Goal: Task Accomplishment & Management: Manage account settings

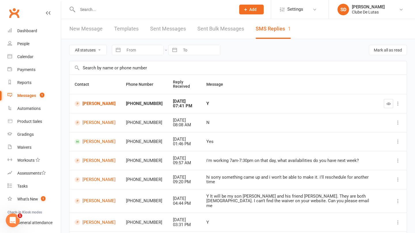
scroll to position [44, 0]
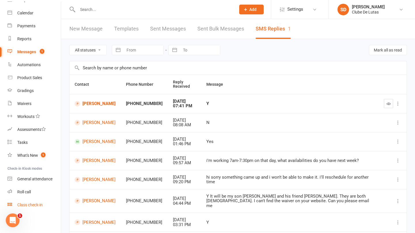
click at [28, 202] on link "Class check-in" at bounding box center [33, 205] width 53 height 13
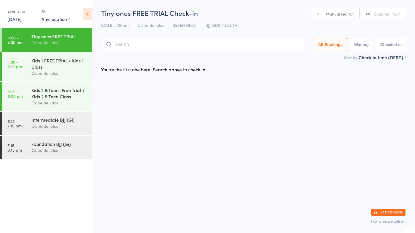
click at [118, 45] on input "search" at bounding box center [202, 44] width 203 height 13
click at [70, 69] on div "Kids 1 FREE TRIAL + Kids 1 Class" at bounding box center [59, 63] width 56 height 13
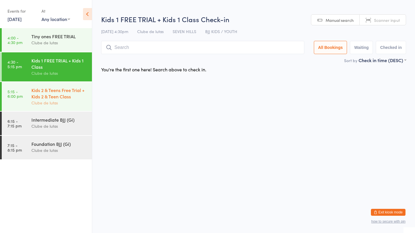
click at [62, 89] on div "Kids 2 & Teens Free Trial + Kids 2 & Teen Class" at bounding box center [59, 93] width 56 height 13
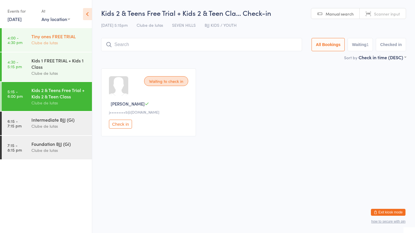
click at [58, 37] on div "Tiny ones FREE TRIAL" at bounding box center [59, 36] width 56 height 6
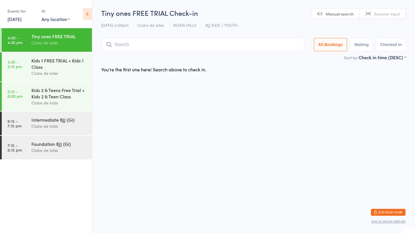
click at [379, 209] on button "Exit kiosk mode" at bounding box center [388, 212] width 35 height 7
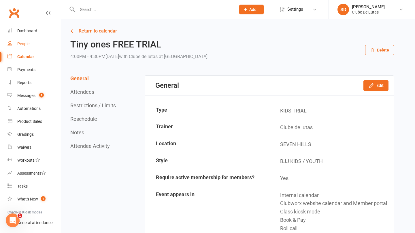
click at [26, 48] on link "People" at bounding box center [33, 43] width 53 height 13
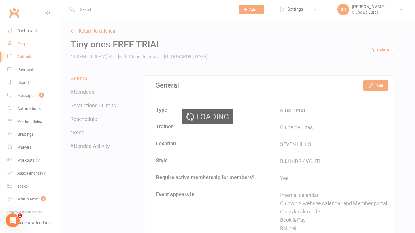
select select "100"
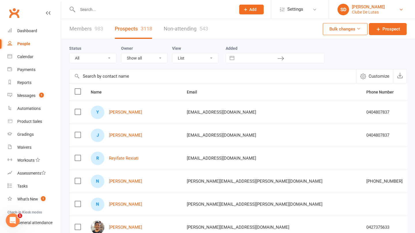
click at [386, 11] on link "SD Siobhan Duffy Clube De Lutas" at bounding box center [371, 10] width 69 height 12
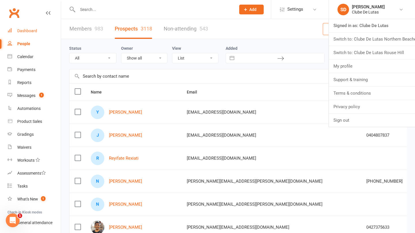
click at [27, 29] on div "Dashboard" at bounding box center [27, 31] width 20 height 5
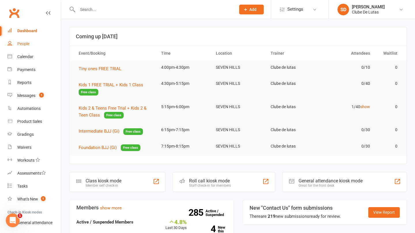
click at [16, 43] on link "People" at bounding box center [33, 43] width 53 height 13
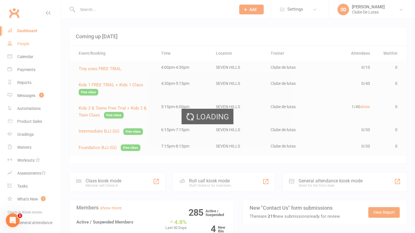
select select "100"
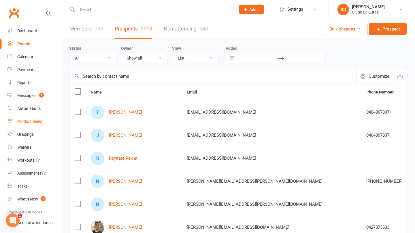
click at [33, 120] on div "Product Sales" at bounding box center [29, 121] width 25 height 5
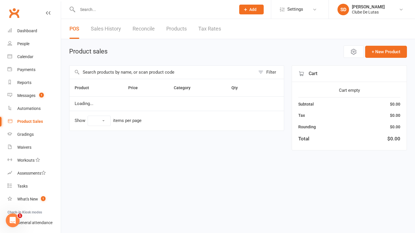
select select "10"
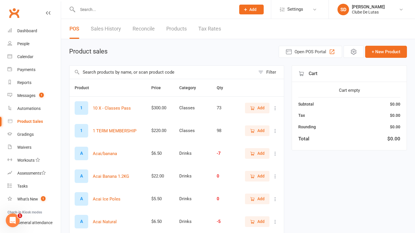
click at [153, 71] on input "text" at bounding box center [162, 72] width 186 height 13
click at [153, 76] on input "text" at bounding box center [162, 72] width 186 height 13
click at [153, 72] on input "text" at bounding box center [162, 72] width 186 height 13
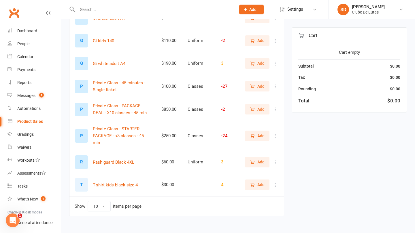
scroll to position [99, 0]
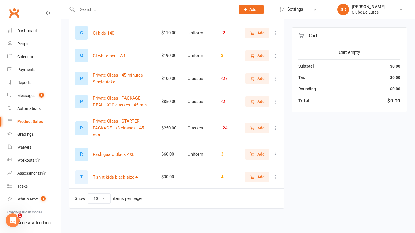
type input "4"
click at [254, 179] on button "Add" at bounding box center [257, 177] width 24 height 10
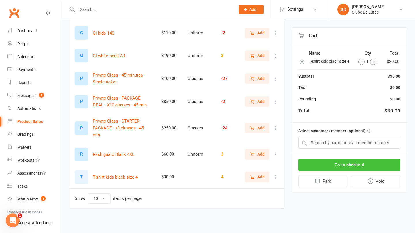
click at [362, 166] on button "Go to checkout" at bounding box center [349, 165] width 102 height 12
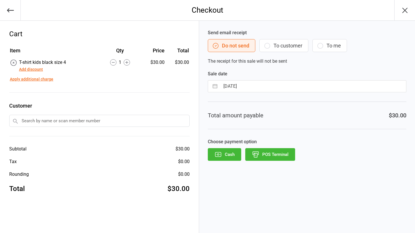
click at [272, 157] on button "POS Terminal" at bounding box center [270, 154] width 50 height 13
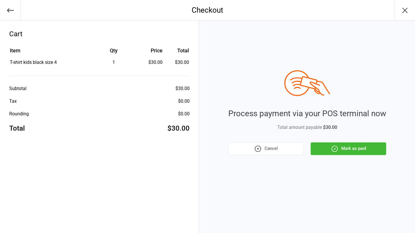
click at [371, 147] on button "Mark as paid" at bounding box center [347, 149] width 75 height 13
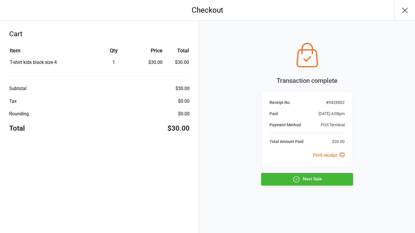
click at [318, 180] on button "Next Sale" at bounding box center [307, 179] width 92 height 13
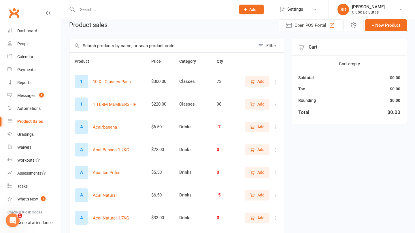
scroll to position [24, 0]
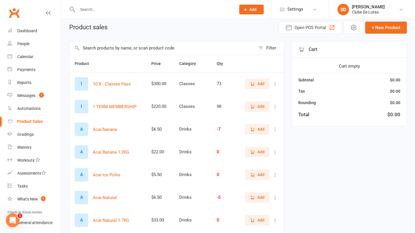
click at [134, 50] on input "text" at bounding box center [162, 47] width 186 height 13
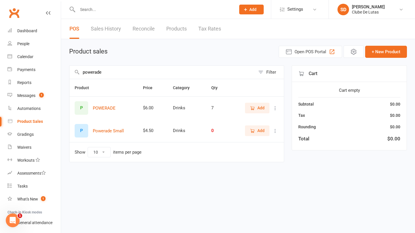
type input "Powerade"
click at [274, 109] on icon at bounding box center [275, 108] width 6 height 6
click at [255, 118] on link "View / Edit" at bounding box center [249, 120] width 57 height 12
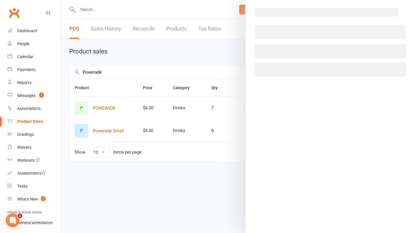
select select "1694"
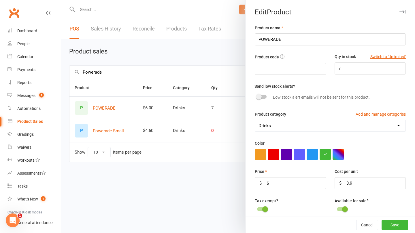
click at [229, 56] on div at bounding box center [238, 116] width 354 height 233
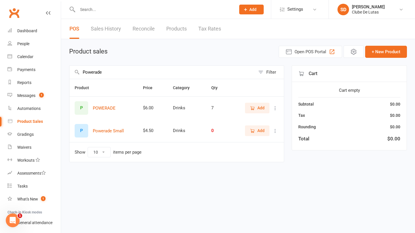
click at [130, 73] on input "Powerade" at bounding box center [162, 72] width 186 height 13
type input "P"
type input "a1"
click at [274, 108] on icon at bounding box center [275, 108] width 6 height 6
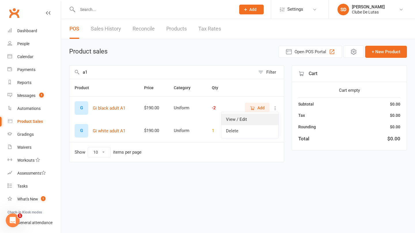
click at [258, 119] on link "View / Edit" at bounding box center [249, 120] width 57 height 12
select select "1496"
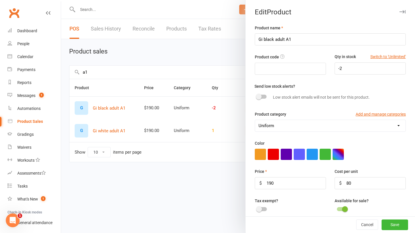
select select "1011"
click at [348, 67] on input "-2" at bounding box center [369, 68] width 71 height 12
type input "2"
click at [396, 223] on button "Save" at bounding box center [394, 225] width 26 height 10
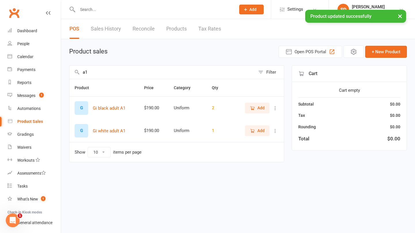
click at [94, 10] on div "× Product updated successfully" at bounding box center [203, 10] width 407 height 0
click at [91, 72] on input "a1" at bounding box center [162, 72] width 186 height 13
type input "a2"
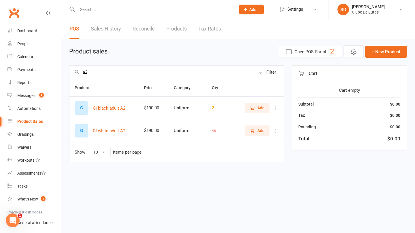
click at [275, 109] on icon at bounding box center [275, 108] width 6 height 6
click at [252, 120] on link "View / Edit" at bounding box center [249, 120] width 57 height 12
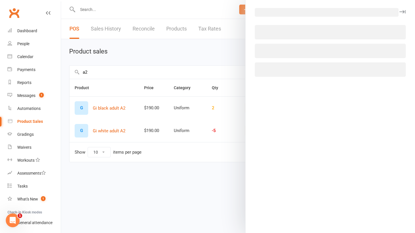
select select "1496"
select select "1011"
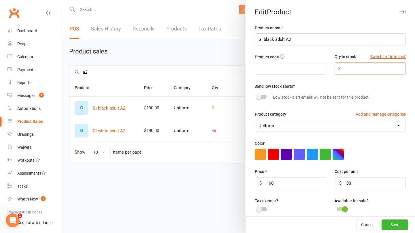
click at [344, 69] on input "2" at bounding box center [369, 68] width 71 height 12
type input "1"
click at [389, 223] on button "Save" at bounding box center [394, 225] width 26 height 10
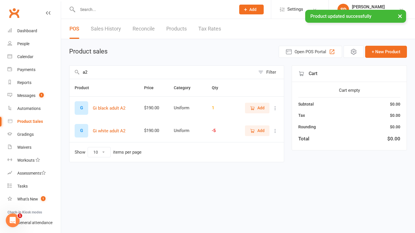
click at [156, 71] on input "a2" at bounding box center [162, 72] width 186 height 13
type input "a"
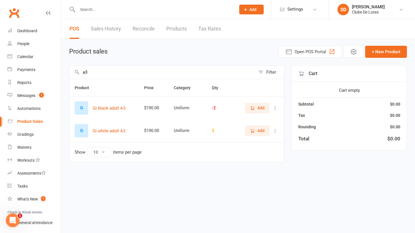
type input "a3"
click at [274, 107] on icon at bounding box center [275, 108] width 6 height 6
click at [260, 119] on link "View / Edit" at bounding box center [249, 120] width 57 height 12
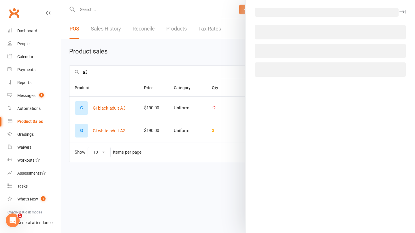
select select "1496"
select select "1011"
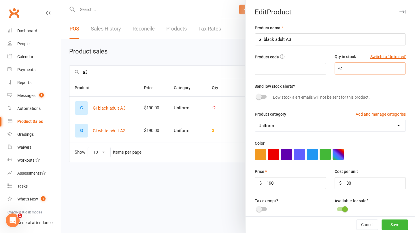
click at [358, 67] on input "-2" at bounding box center [369, 68] width 71 height 12
type input "1"
click at [394, 225] on button "Save" at bounding box center [394, 225] width 26 height 10
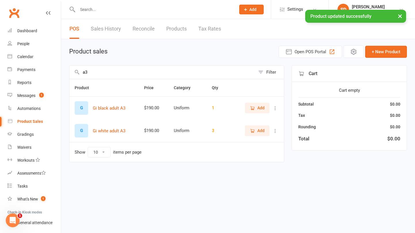
click at [102, 71] on input "a3" at bounding box center [162, 72] width 186 height 13
type input "a4"
click at [278, 108] on icon at bounding box center [275, 108] width 6 height 6
click at [259, 122] on link "View / Edit" at bounding box center [249, 120] width 57 height 12
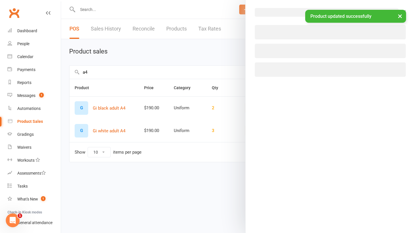
select select "1496"
select select "1011"
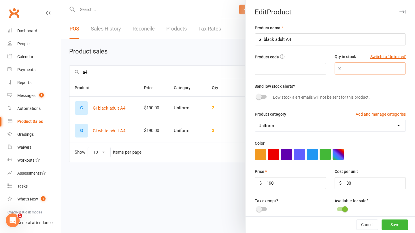
click at [347, 67] on input "2" at bounding box center [369, 68] width 71 height 12
type input "1"
click at [390, 224] on button "Save" at bounding box center [394, 225] width 26 height 10
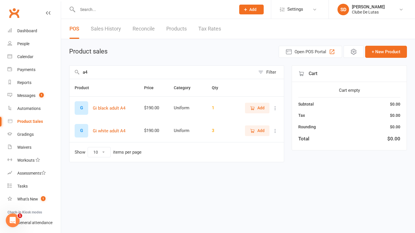
click at [115, 72] on input "a4" at bounding box center [162, 72] width 186 height 13
type input "a"
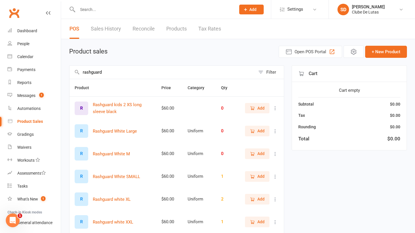
click at [124, 77] on input "rashguard" at bounding box center [162, 72] width 186 height 13
type input "r"
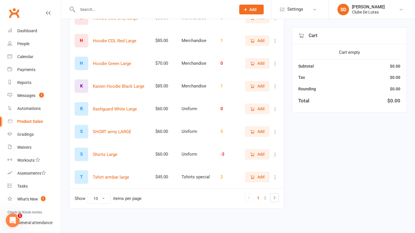
scroll to position [140, 0]
click at [264, 195] on link "2" at bounding box center [264, 198] width 7 height 8
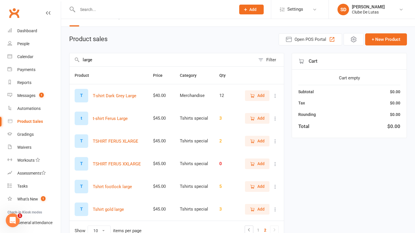
scroll to position [9, 0]
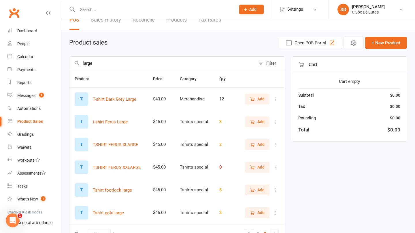
click at [125, 68] on input "large" at bounding box center [162, 63] width 186 height 13
type input "l"
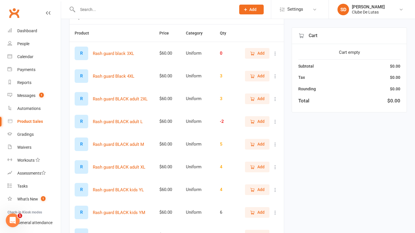
scroll to position [55, 0]
type input "rash"
click at [274, 118] on icon at bounding box center [275, 121] width 6 height 6
click at [244, 132] on link "View / Edit" at bounding box center [249, 133] width 57 height 12
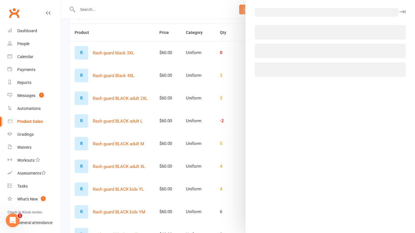
select select "1496"
select select "1011"
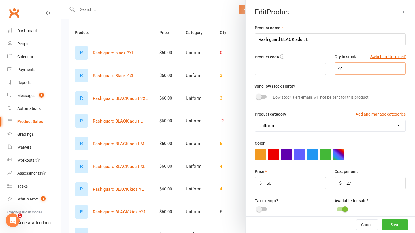
click at [355, 69] on input "-2" at bounding box center [369, 68] width 71 height 12
type input "6"
click at [391, 224] on button "Save" at bounding box center [394, 225] width 26 height 10
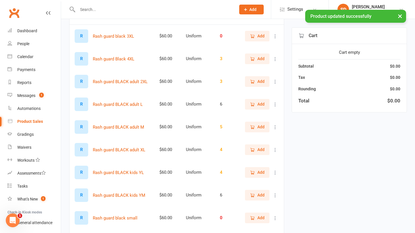
scroll to position [74, 0]
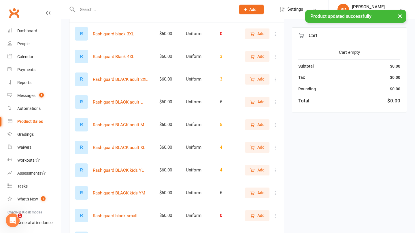
click at [276, 125] on icon at bounding box center [275, 125] width 6 height 6
click at [259, 134] on link "View / Edit" at bounding box center [249, 136] width 57 height 12
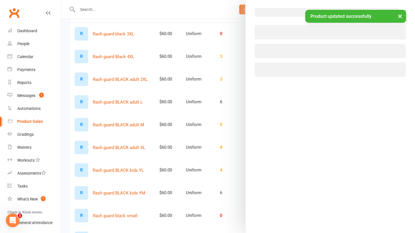
select select "1496"
select select "1011"
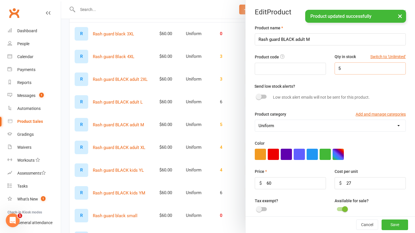
click at [345, 68] on input "5" at bounding box center [369, 68] width 71 height 12
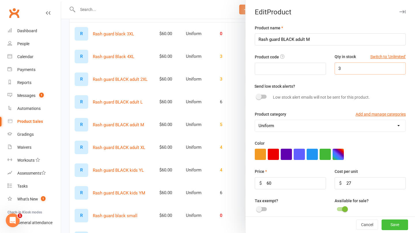
type input "3"
click at [396, 226] on button "Save" at bounding box center [394, 225] width 26 height 10
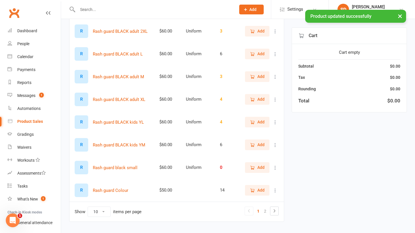
scroll to position [127, 0]
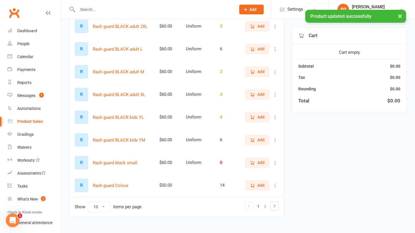
click at [274, 163] on icon at bounding box center [275, 163] width 6 height 6
click at [254, 173] on link "View / Edit" at bounding box center [249, 174] width 57 height 12
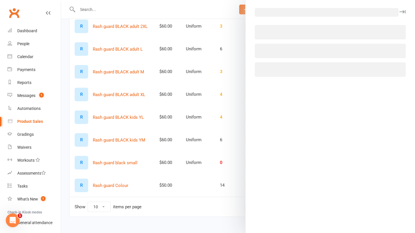
select select "1496"
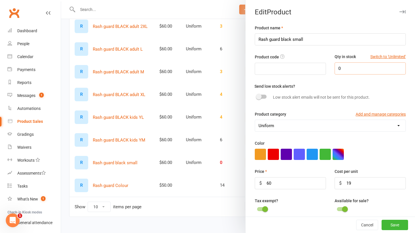
click at [344, 71] on input "0" at bounding box center [369, 68] width 71 height 12
type input "3"
click at [398, 225] on button "Save" at bounding box center [394, 225] width 26 height 10
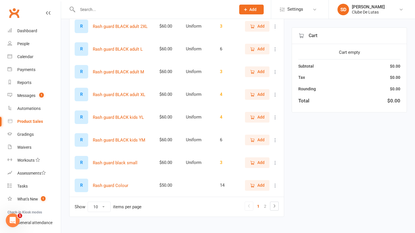
click at [141, 11] on input "text" at bounding box center [154, 9] width 156 height 8
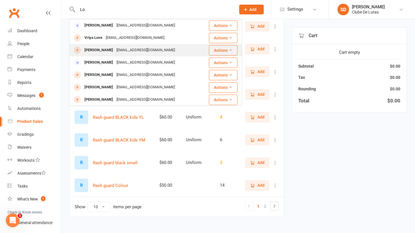
type input "L"
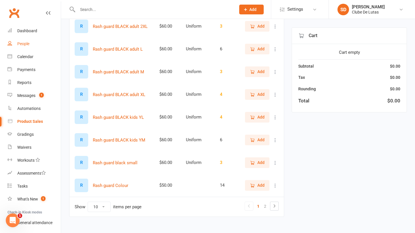
click at [27, 47] on link "People" at bounding box center [33, 43] width 53 height 13
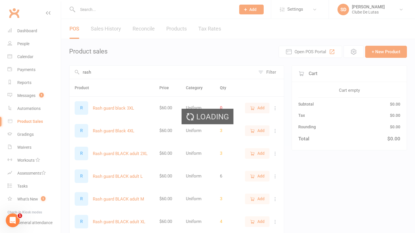
select select "100"
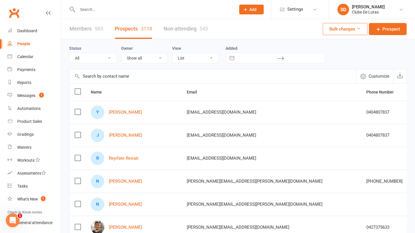
click at [108, 12] on input "text" at bounding box center [154, 9] width 156 height 8
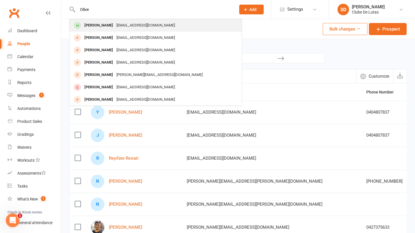
type input "Olive"
click at [105, 24] on div "Olive Zelleg" at bounding box center [99, 25] width 32 height 8
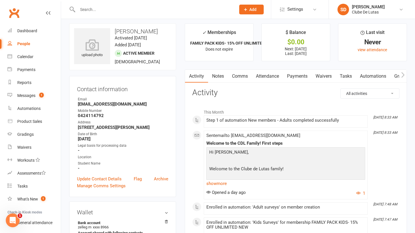
scroll to position [3, 0]
click at [44, 123] on link "Product Sales" at bounding box center [33, 121] width 53 height 13
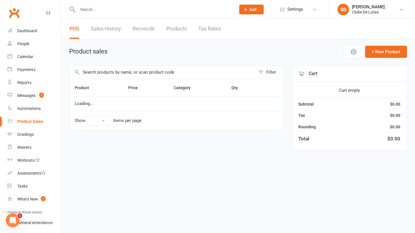
select select "10"
click at [94, 71] on input "text" at bounding box center [162, 72] width 186 height 13
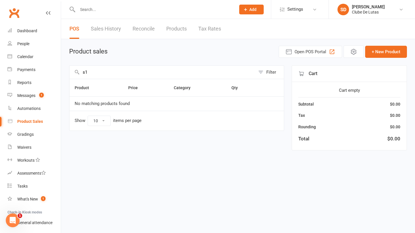
type input "s"
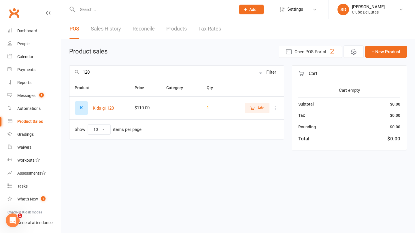
type input "120"
click at [274, 108] on icon at bounding box center [275, 108] width 6 height 6
click at [263, 118] on link "View / Edit" at bounding box center [249, 120] width 57 height 12
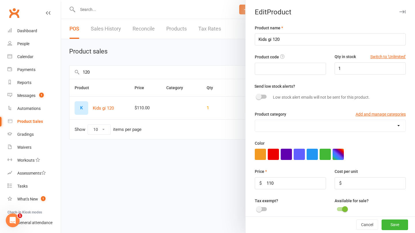
select select "1011"
click at [366, 225] on button "Cancel" at bounding box center [367, 225] width 22 height 10
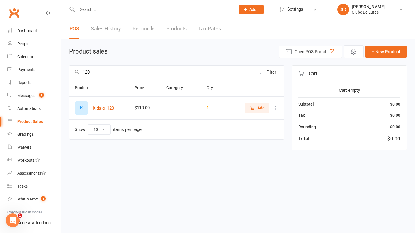
click at [252, 108] on icon "button" at bounding box center [252, 108] width 5 height 5
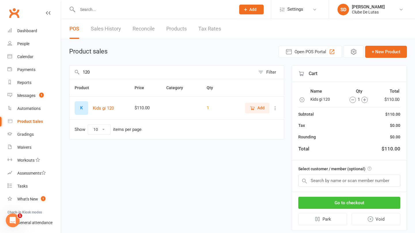
click at [341, 202] on button "Go to checkout" at bounding box center [349, 203] width 102 height 12
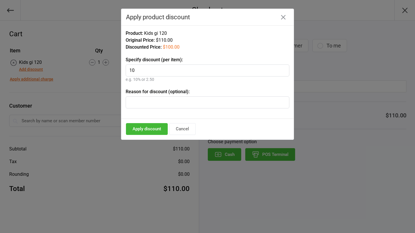
type input "10"
click at [157, 128] on button "Apply discount" at bounding box center [147, 129] width 42 height 12
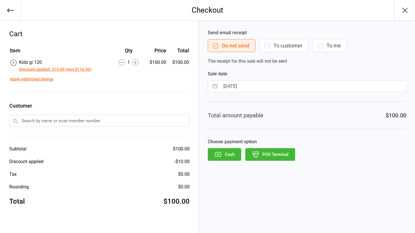
click at [261, 153] on button "POS Terminal" at bounding box center [270, 154] width 50 height 13
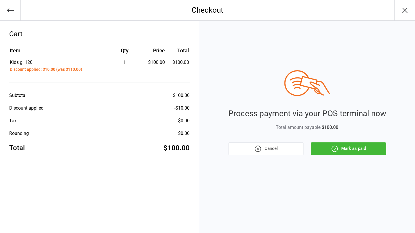
click at [326, 150] on button "Mark as paid" at bounding box center [347, 149] width 75 height 13
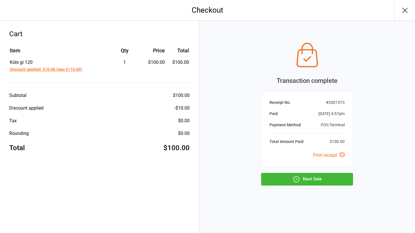
click at [299, 181] on icon "button" at bounding box center [296, 179] width 6 height 6
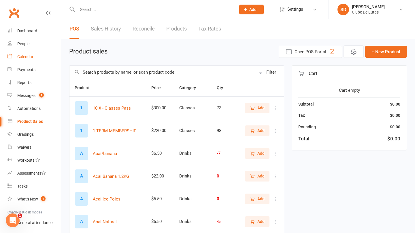
click at [21, 55] on div "Calendar" at bounding box center [25, 56] width 16 height 5
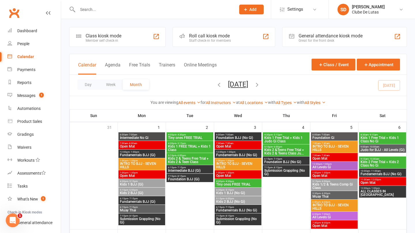
click at [113, 37] on div "Class kiosk mode" at bounding box center [104, 35] width 36 height 5
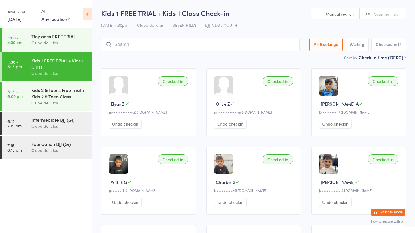
click at [139, 46] on input "search" at bounding box center [200, 44] width 198 height 13
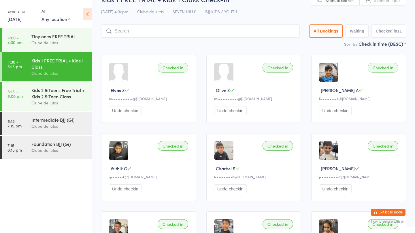
scroll to position [38, 0]
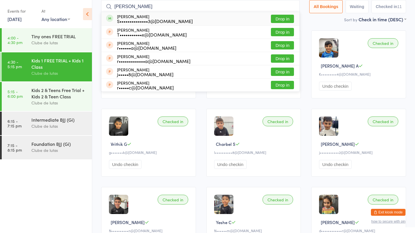
type input "rocco"
click at [153, 22] on div "S••••••••••••••3@hotmail.com" at bounding box center [155, 21] width 76 height 5
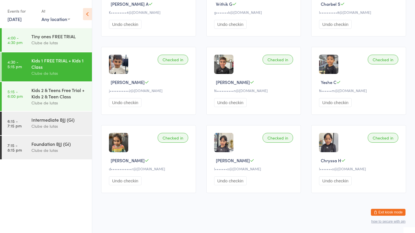
scroll to position [182, 0]
click at [77, 94] on div "Kids 2 & Teens Free Trial + Kids 2 & Teen Class" at bounding box center [59, 93] width 56 height 13
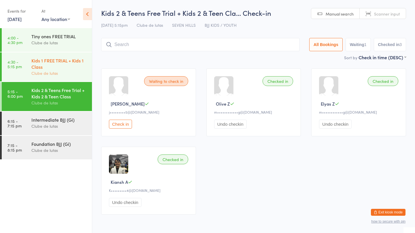
click at [34, 63] on div "Kids 1 FREE TRIAL + Kids 1 Class" at bounding box center [59, 63] width 56 height 13
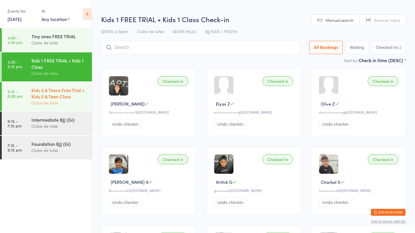
click at [35, 104] on div "Clube de lutas" at bounding box center [59, 103] width 56 height 7
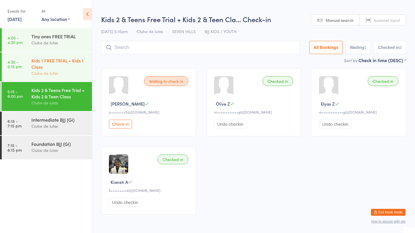
click at [37, 64] on div "Kids 1 FREE TRIAL + Kids 1 Class" at bounding box center [59, 63] width 56 height 13
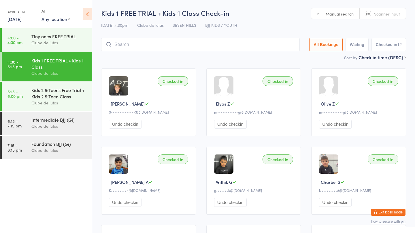
click at [383, 212] on button "Exit kiosk mode" at bounding box center [388, 212] width 35 height 7
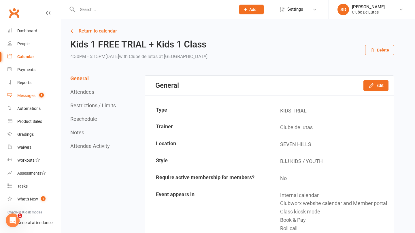
click at [26, 96] on div "Messages" at bounding box center [26, 95] width 18 height 5
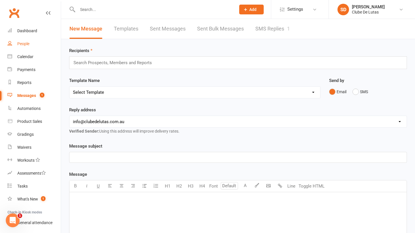
click at [28, 47] on link "People" at bounding box center [33, 43] width 53 height 13
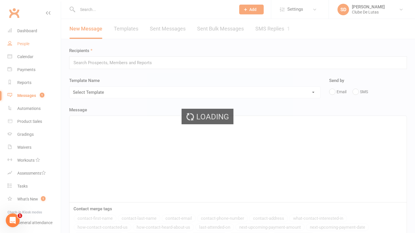
select select "100"
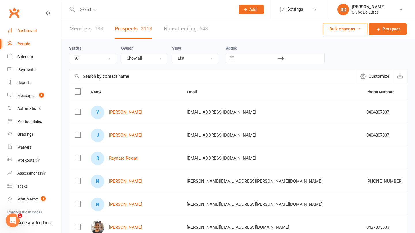
click at [26, 33] on div "Dashboard" at bounding box center [27, 31] width 20 height 5
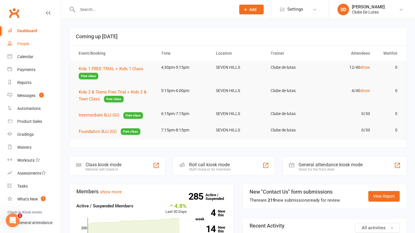
click at [24, 50] on link "People" at bounding box center [33, 43] width 53 height 13
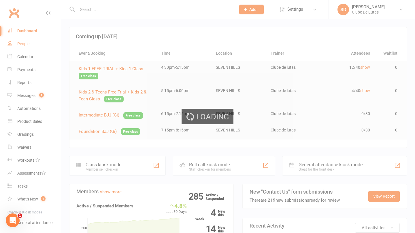
select select "100"
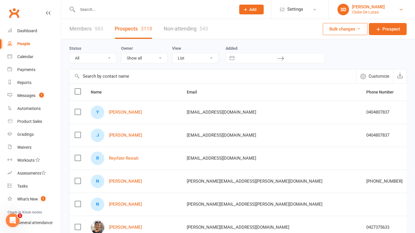
click at [379, 14] on link "SD Siobhan Duffy Clube De Lutas" at bounding box center [371, 10] width 69 height 12
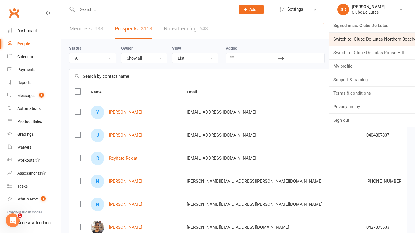
click at [372, 42] on link "Switch to: Clube De Lutas Northern Beaches" at bounding box center [371, 39] width 86 height 13
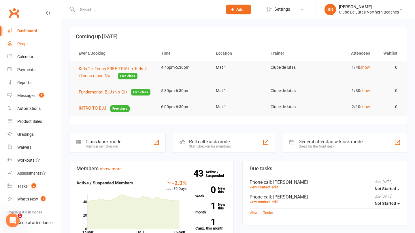
click at [25, 48] on link "People" at bounding box center [33, 43] width 53 height 13
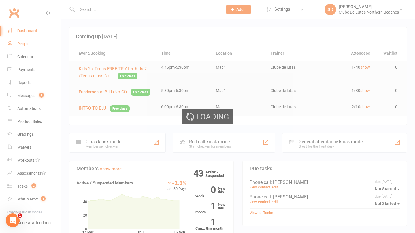
select select "100"
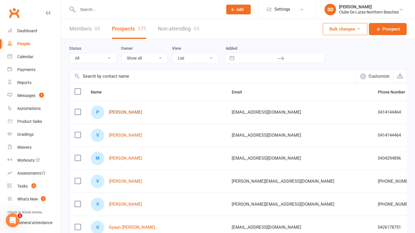
click at [120, 110] on link "Poppy Withey" at bounding box center [125, 112] width 33 height 5
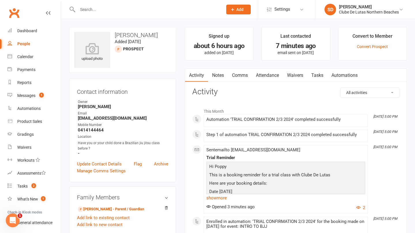
click at [263, 75] on link "Attendance" at bounding box center [267, 75] width 31 height 13
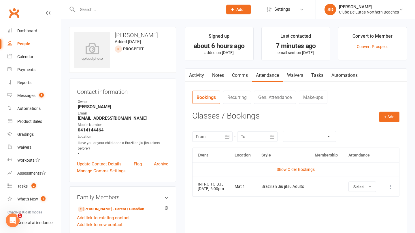
click at [393, 189] on button at bounding box center [390, 186] width 7 height 7
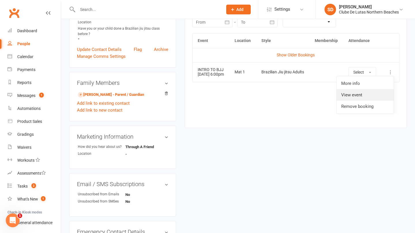
scroll to position [174, 0]
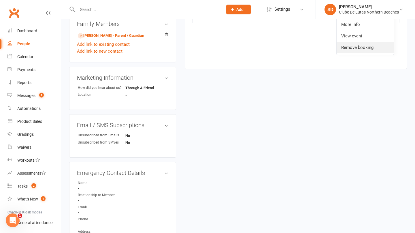
click at [363, 49] on link "Remove booking" at bounding box center [364, 48] width 57 height 12
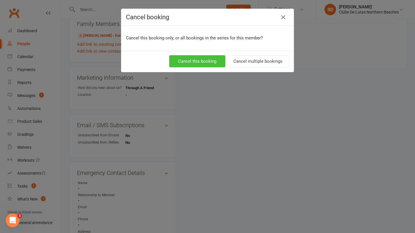
click at [191, 60] on button "Cancel this booking" at bounding box center [197, 61] width 56 height 12
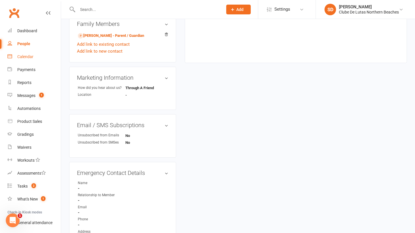
click at [25, 60] on link "Calendar" at bounding box center [33, 56] width 53 height 13
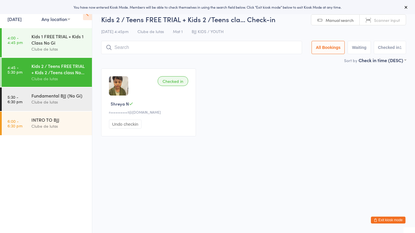
click at [384, 220] on button "Exit kiosk mode" at bounding box center [388, 220] width 35 height 7
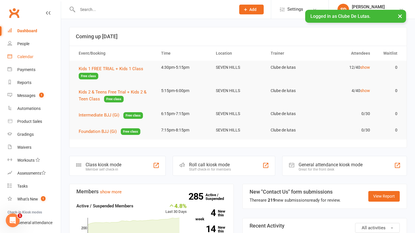
click at [29, 60] on link "Calendar" at bounding box center [33, 56] width 53 height 13
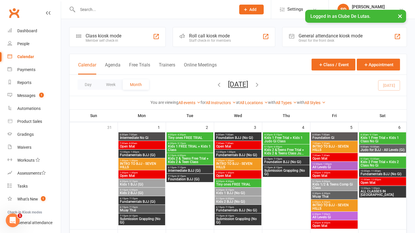
click at [113, 36] on div "Class kiosk mode" at bounding box center [104, 35] width 36 height 5
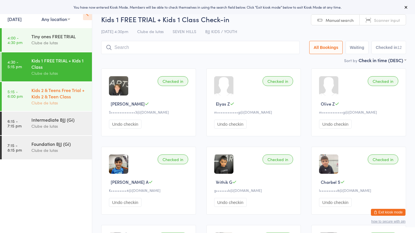
click at [63, 97] on div "Kids 2 & Teens Free Trial + Kids 2 & Teen Class" at bounding box center [59, 93] width 56 height 13
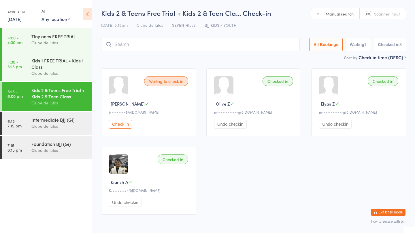
click at [116, 126] on button "Check in" at bounding box center [120, 124] width 23 height 9
click at [387, 216] on div "Exit kiosk mode how to secure with pin" at bounding box center [388, 216] width 35 height 15
click at [386, 210] on button "Exit kiosk mode" at bounding box center [388, 212] width 35 height 7
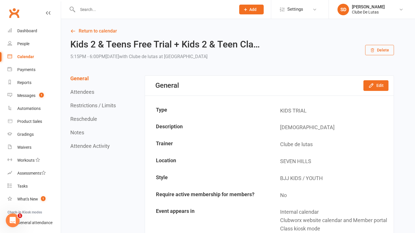
click at [121, 12] on input "text" at bounding box center [154, 9] width 156 height 8
type input "y"
click at [30, 44] on link "People" at bounding box center [33, 43] width 53 height 13
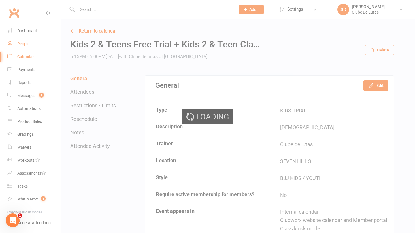
select select "100"
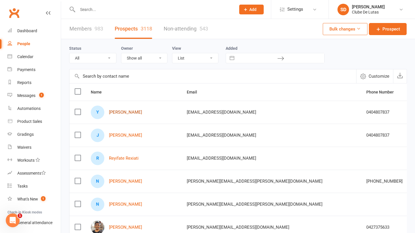
click at [126, 115] on link "[PERSON_NAME]" at bounding box center [125, 112] width 33 height 5
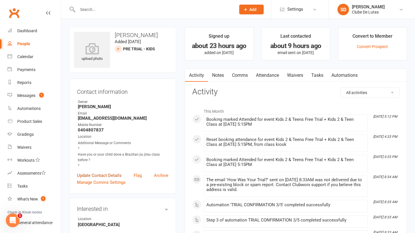
click at [108, 176] on link "Update Contact Details" at bounding box center [99, 175] width 45 height 7
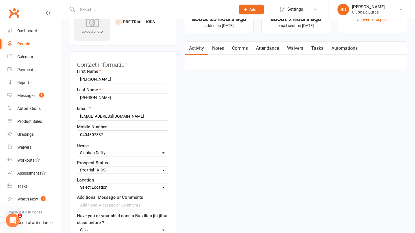
select select "IN TRIAL"
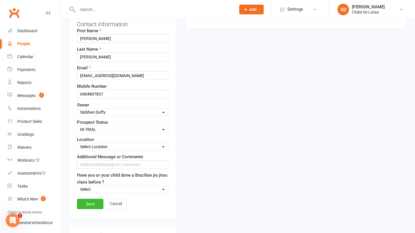
scroll to position [69, 0]
click at [90, 204] on link "Save" at bounding box center [90, 203] width 26 height 10
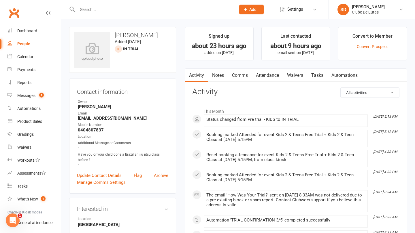
scroll to position [0, 0]
click at [115, 14] on div at bounding box center [150, 9] width 162 height 19
click at [107, 10] on input "text" at bounding box center [154, 9] width 156 height 8
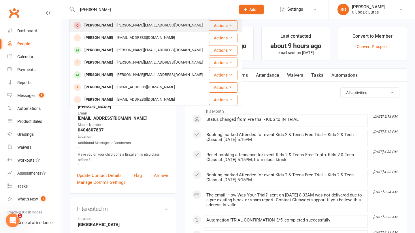
type input "Sione"
click at [115, 25] on div "Sione.moala88@gmail.com" at bounding box center [160, 25] width 90 height 8
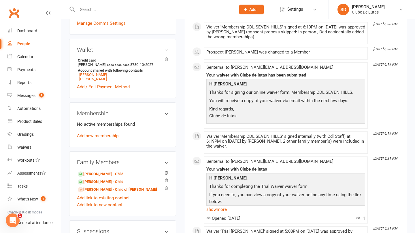
scroll to position [226, 0]
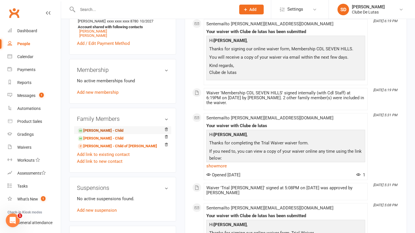
click at [110, 128] on link "Levi Moala - Child" at bounding box center [100, 131] width 45 height 6
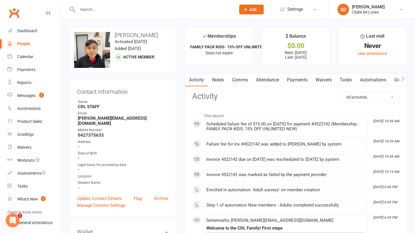
click at [298, 79] on link "Payments" at bounding box center [297, 79] width 29 height 13
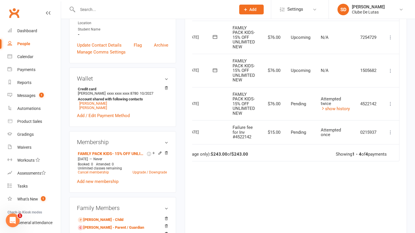
scroll to position [0, 30]
click at [390, 101] on icon at bounding box center [390, 104] width 6 height 6
click at [389, 103] on icon at bounding box center [390, 104] width 6 height 6
click at [388, 103] on icon at bounding box center [390, 104] width 6 height 6
click at [380, 12] on link "SD Siobhan Duffy Clube De Lutas" at bounding box center [371, 10] width 69 height 12
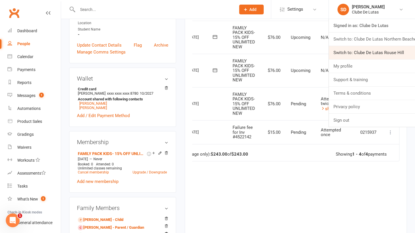
click at [374, 56] on link "Switch to: Clube De Lutas Rouse Hill" at bounding box center [371, 52] width 86 height 13
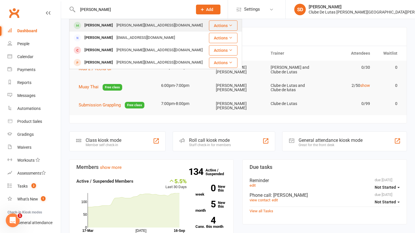
type input "[PERSON_NAME]"
click at [115, 28] on div "[PERSON_NAME][EMAIL_ADDRESS][DOMAIN_NAME]" at bounding box center [160, 25] width 90 height 8
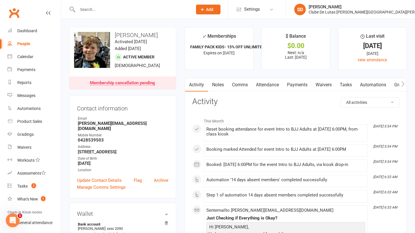
click at [389, 16] on li "SD Siobhan Duffy Clube De Lutas Rouse Hill Signed in as: Clube De Lutas Rouse H…" at bounding box center [350, 9] width 130 height 19
click at [386, 10] on div "Clube De Lutas Rouse Hill" at bounding box center [372, 12] width 128 height 5
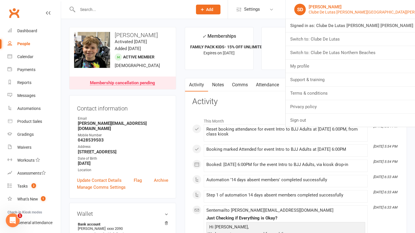
click at [404, 8] on link "SD Siobhan Duffy Clube De Lutas Rouse Hill" at bounding box center [350, 10] width 112 height 12
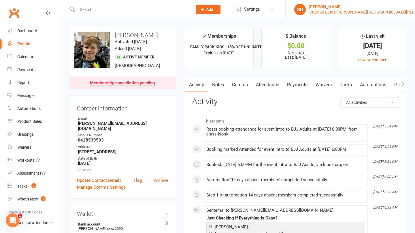
click at [385, 11] on div "Clube De Lutas Rouse Hill" at bounding box center [372, 12] width 128 height 5
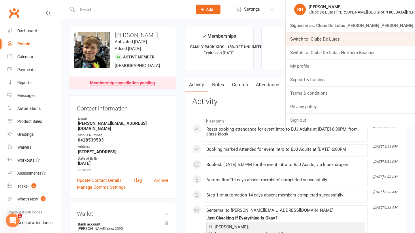
click at [380, 42] on link "Switch to: Clube De Lutas" at bounding box center [349, 39] width 129 height 13
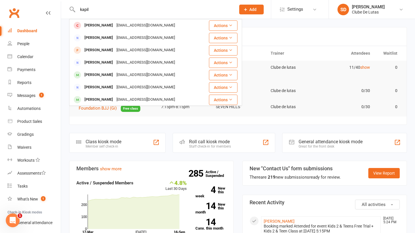
type input "Kapil"
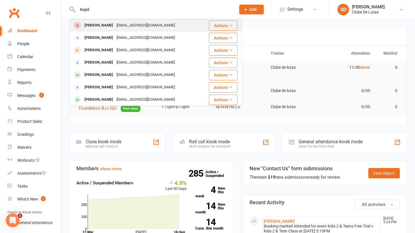
drag, startPoint x: 77, startPoint y: 14, endPoint x: 92, endPoint y: 21, distance: 17.0
click at [92, 21] on div "[PERSON_NAME]" at bounding box center [99, 25] width 32 height 8
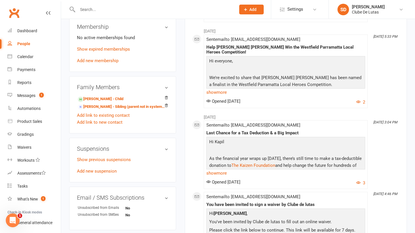
scroll to position [256, 0]
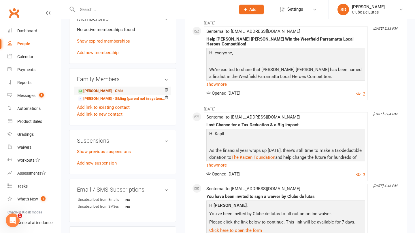
click at [104, 94] on link "[PERSON_NAME] - Child" at bounding box center [100, 91] width 45 height 6
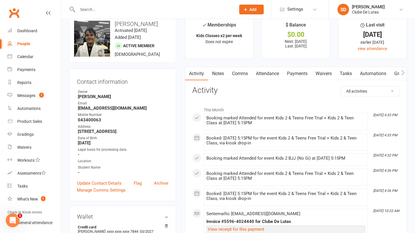
scroll to position [12, 0]
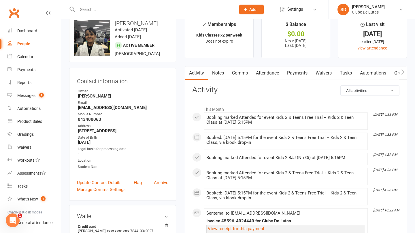
click at [303, 73] on link "Payments" at bounding box center [297, 73] width 29 height 13
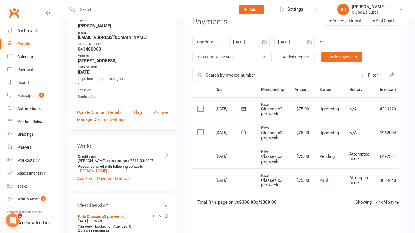
scroll to position [48, 0]
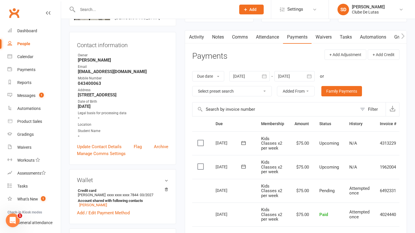
click at [309, 73] on icon "button" at bounding box center [309, 76] width 6 height 6
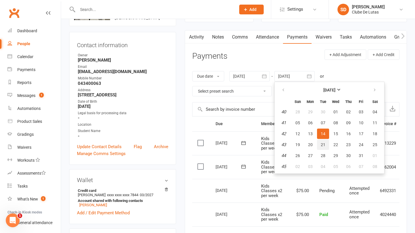
click at [325, 146] on span "21" at bounding box center [322, 145] width 5 height 5
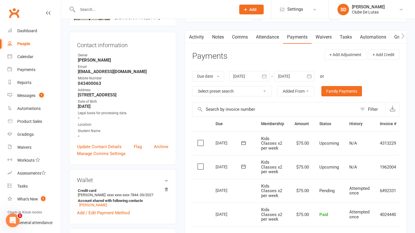
click at [308, 75] on icon "button" at bounding box center [309, 76] width 4 height 4
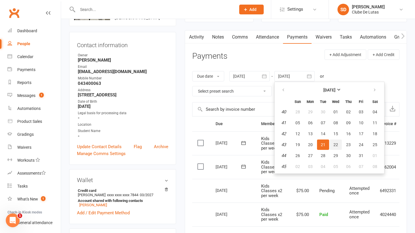
click at [337, 143] on span "22" at bounding box center [335, 145] width 5 height 5
type input "[DATE]"
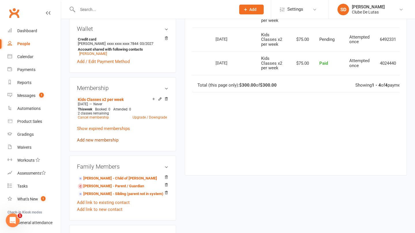
scroll to position [201, 0]
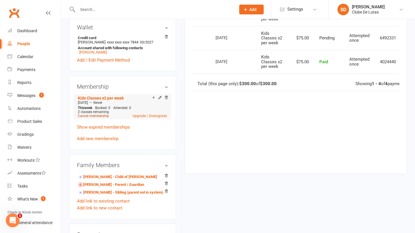
click at [101, 118] on link "Cancel membership" at bounding box center [93, 116] width 31 height 4
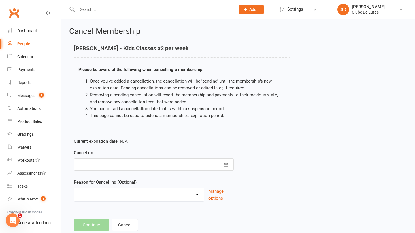
click at [119, 162] on div at bounding box center [154, 165] width 160 height 12
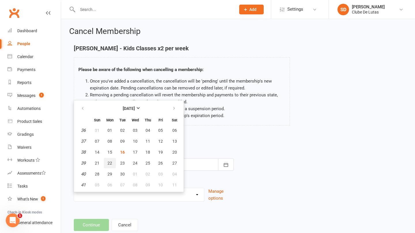
click at [109, 163] on span "22" at bounding box center [109, 163] width 5 height 5
type input "[DATE]"
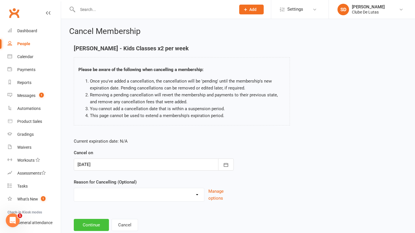
click at [90, 220] on button "Continue" at bounding box center [91, 225] width 35 height 12
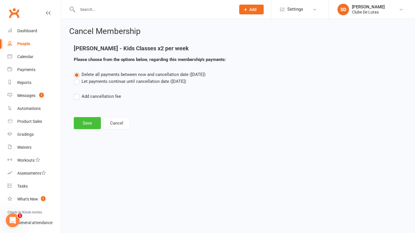
click at [86, 122] on button "Save" at bounding box center [87, 123] width 27 height 12
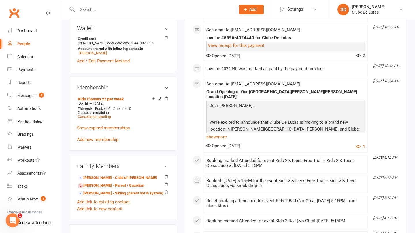
scroll to position [314, 0]
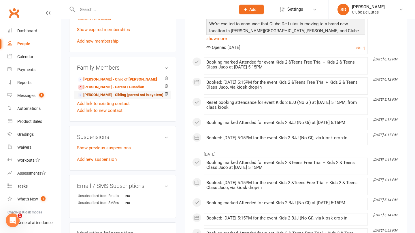
click at [95, 98] on link "[PERSON_NAME] - Sibling (parent not in system)" at bounding box center [121, 95] width 86 height 6
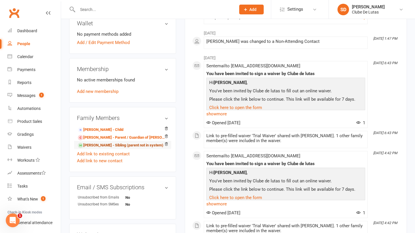
scroll to position [170, 0]
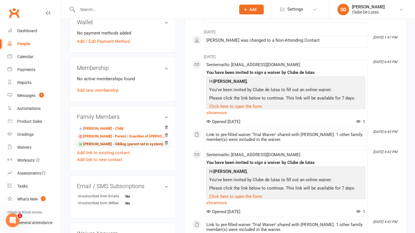
click at [92, 147] on link "[PERSON_NAME] - Sibling (parent not in system)" at bounding box center [121, 144] width 86 height 6
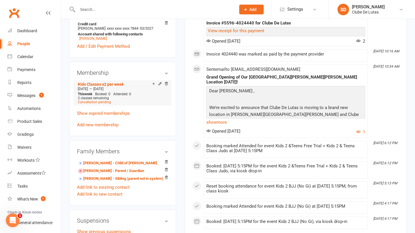
scroll to position [48, 0]
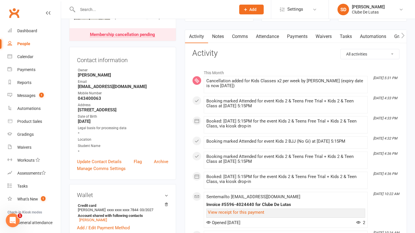
click at [109, 10] on input "text" at bounding box center [154, 9] width 156 height 8
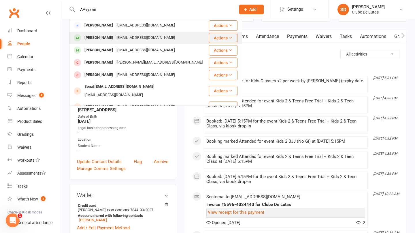
type input "AAvyaan"
click at [118, 34] on div "[EMAIL_ADDRESS][DOMAIN_NAME]" at bounding box center [146, 38] width 62 height 8
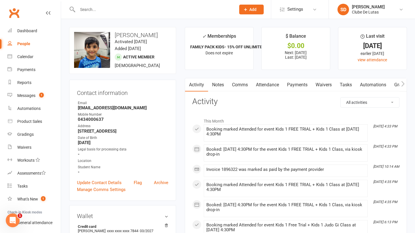
click at [295, 89] on link "Payments" at bounding box center [297, 84] width 29 height 13
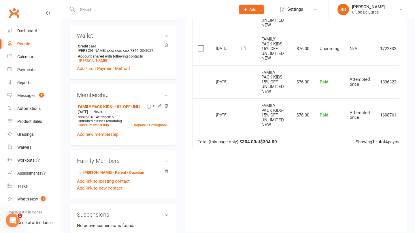
scroll to position [183, 0]
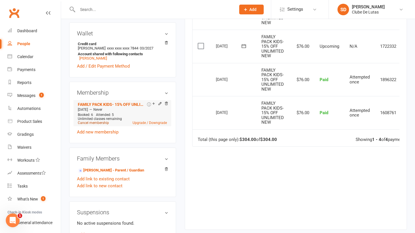
click at [98, 123] on link "Cancel membership" at bounding box center [93, 123] width 31 height 4
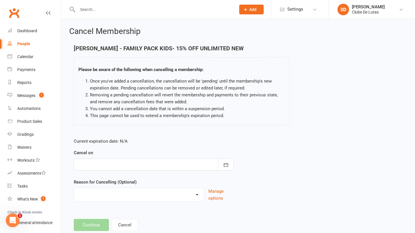
click at [182, 156] on div "Cancel on September 2025 Sun Mon Tue Wed Thu Fri Sat 36 31 01 02 03 04 05 06 37…" at bounding box center [154, 159] width 160 height 21
click at [182, 161] on div at bounding box center [154, 165] width 160 height 12
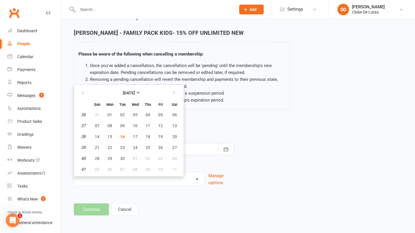
scroll to position [20, 0]
click at [111, 145] on span "22" at bounding box center [109, 147] width 5 height 5
type input "22 Sep 2025"
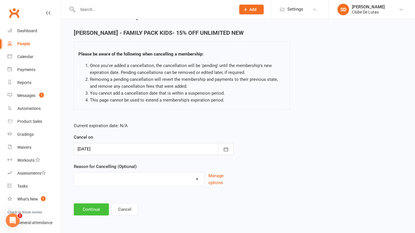
click at [98, 204] on button "Continue" at bounding box center [91, 210] width 35 height 12
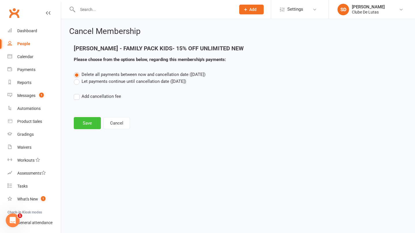
click at [92, 121] on button "Save" at bounding box center [87, 123] width 27 height 12
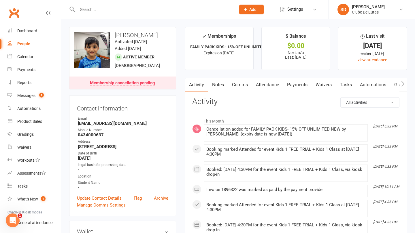
click at [98, 11] on input "text" at bounding box center [154, 9] width 156 height 8
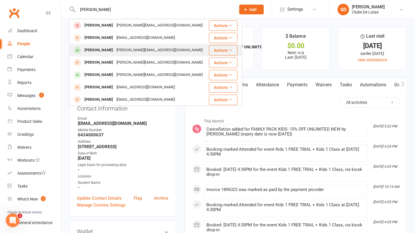
type input "Sione"
click at [98, 48] on div "Jai Moala" at bounding box center [99, 50] width 32 height 8
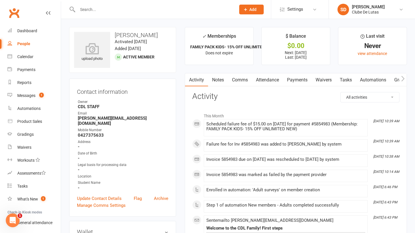
click at [299, 79] on link "Payments" at bounding box center [297, 79] width 29 height 13
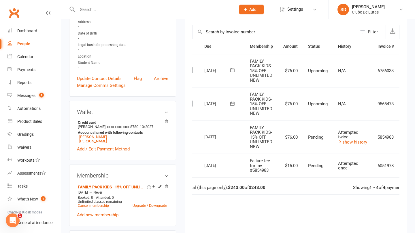
scroll to position [0, 18]
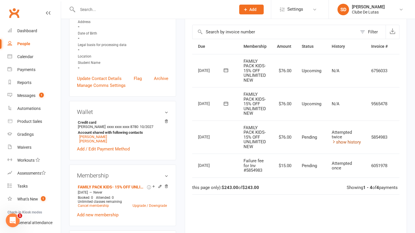
click at [352, 141] on link "show history" at bounding box center [345, 142] width 29 height 5
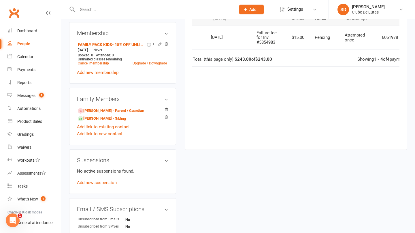
scroll to position [270, 0]
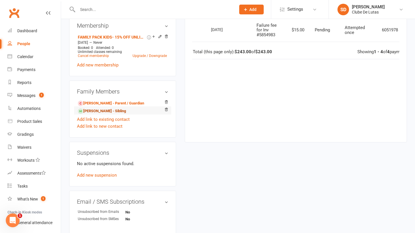
click at [116, 108] on link "Levi Moala - Sibling" at bounding box center [102, 111] width 48 height 6
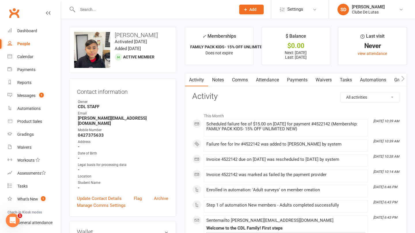
click at [300, 78] on link "Payments" at bounding box center [297, 79] width 29 height 13
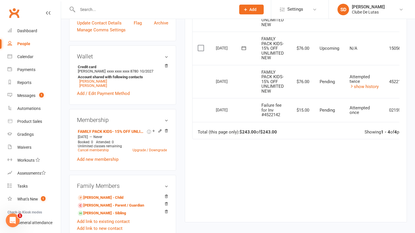
scroll to position [176, 0]
click at [370, 84] on link "show history" at bounding box center [363, 86] width 29 height 5
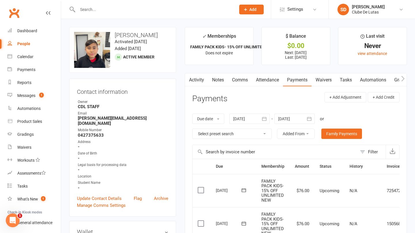
scroll to position [0, 0]
click at [112, 11] on input "text" at bounding box center [154, 9] width 156 height 8
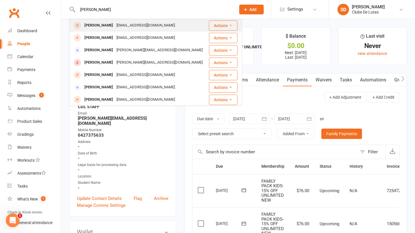
type input "Kevin spence"
click at [114, 20] on div "Kevin Spence kevinspence001@gmail.com" at bounding box center [139, 26] width 138 height 12
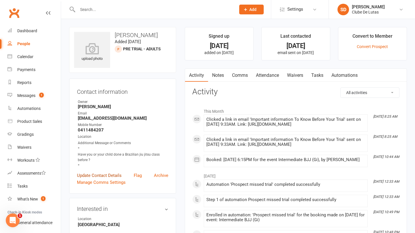
click at [100, 174] on link "Update Contact Details" at bounding box center [99, 175] width 45 height 7
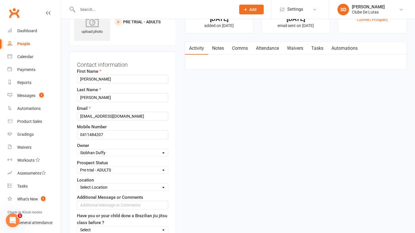
select select "IN TRIAL"
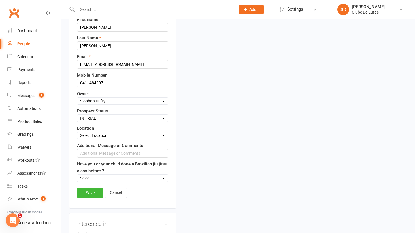
scroll to position [85, 0]
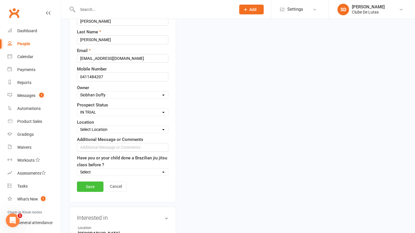
click at [89, 189] on link "Save" at bounding box center [90, 187] width 26 height 10
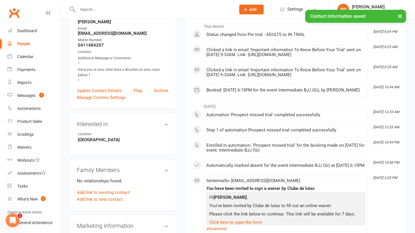
click at [400, 16] on button "×" at bounding box center [399, 16] width 10 height 12
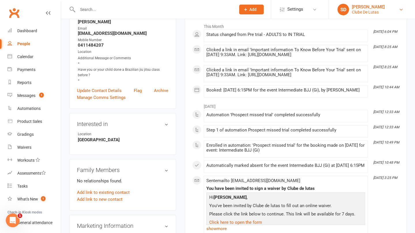
click at [391, 9] on link "SD Siobhan Duffy Clube De Lutas" at bounding box center [371, 10] width 69 height 12
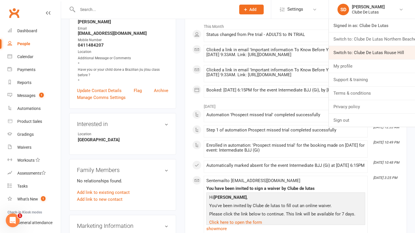
click at [371, 55] on link "Switch to: Clube De Lutas Rouse Hill" at bounding box center [371, 52] width 86 height 13
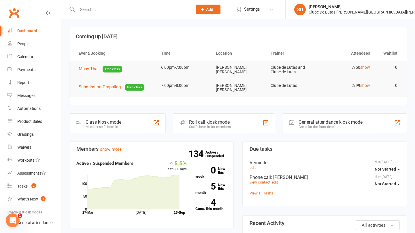
click at [227, 7] on div "Prospect Member Non-attending contact Class / event Appointment Grading event T…" at bounding box center [207, 9] width 39 height 19
click at [213, 8] on span "Add" at bounding box center [209, 9] width 7 height 5
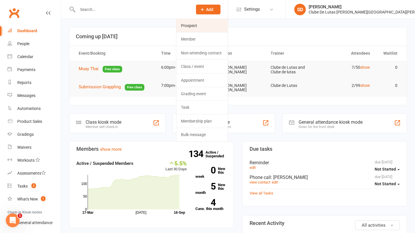
click at [227, 28] on link "Prospect" at bounding box center [201, 25] width 51 height 13
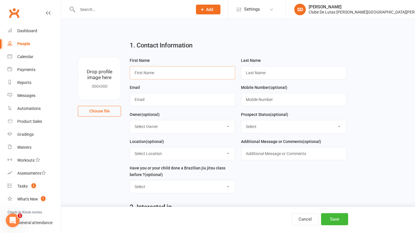
click at [138, 79] on input "text" at bounding box center [182, 72] width 105 height 13
click at [151, 75] on input "text" at bounding box center [182, 72] width 105 height 13
type input "kAAN"
click at [275, 67] on input "SKOAKYT" at bounding box center [293, 72] width 105 height 13
drag, startPoint x: 273, startPoint y: 71, endPoint x: 254, endPoint y: 71, distance: 18.4
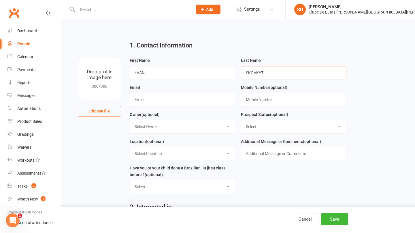
click at [254, 72] on input "SKOAKYT" at bounding box center [293, 72] width 105 height 13
type input "SKOASKAY"
drag, startPoint x: 161, startPoint y: 73, endPoint x: 109, endPoint y: 70, distance: 52.0
click at [109, 57] on div "Drop profile image here 300×300 Choose file First Name kAAN Last Name SKOASKAY …" at bounding box center [237, 57] width 337 height 0
drag, startPoint x: 154, startPoint y: 74, endPoint x: 132, endPoint y: 74, distance: 21.6
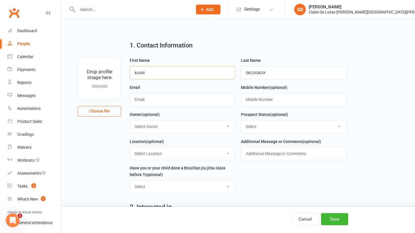
click at [132, 74] on input "kAAN" at bounding box center [182, 72] width 105 height 13
type input "Kaan"
type input "kaaneroloskay@gmail.com"
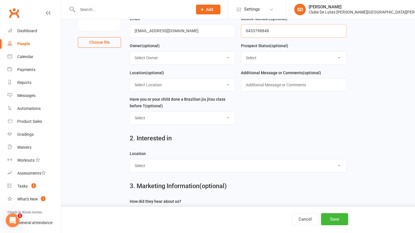
scroll to position [92, 0]
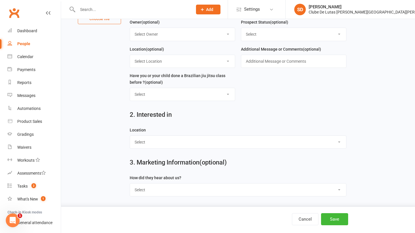
type input "0433798848"
select select "[PERSON_NAME] [PERSON_NAME]"
click at [338, 221] on button "Save" at bounding box center [334, 219] width 27 height 12
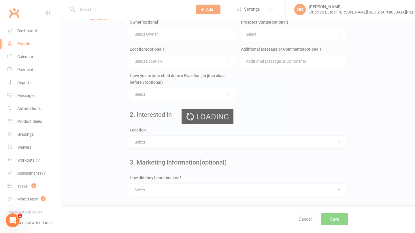
scroll to position [0, 0]
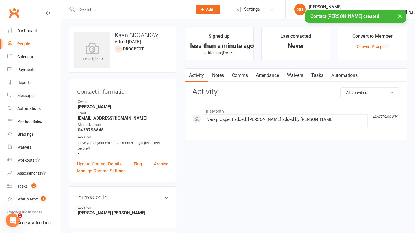
click at [271, 77] on link "Attendance" at bounding box center [267, 75] width 31 height 13
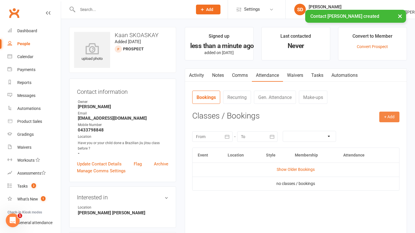
click at [390, 116] on button "+ Add" at bounding box center [389, 117] width 20 height 10
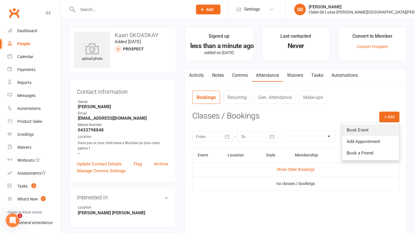
click at [355, 128] on link "Book Event" at bounding box center [370, 130] width 57 height 12
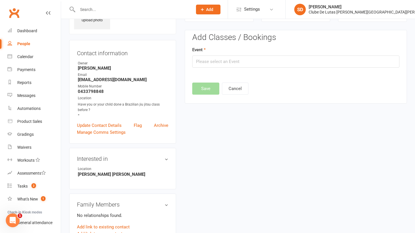
scroll to position [39, 0]
click at [289, 61] on input "text" at bounding box center [295, 61] width 207 height 12
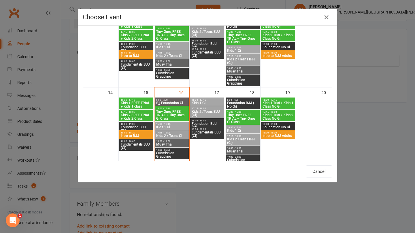
scroll to position [141, 0]
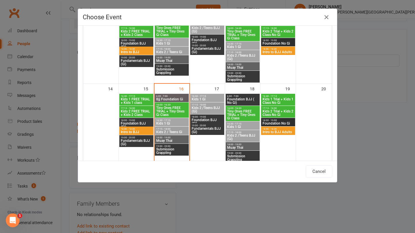
click at [246, 149] on span "Muay Thai" at bounding box center [243, 147] width 32 height 3
type input "Muay Thai - Sep 18, 2025 6:00:00 PM"
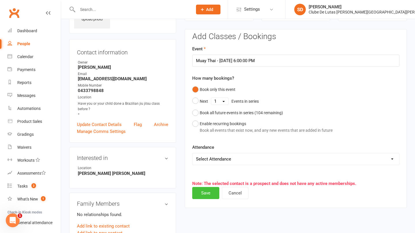
click at [208, 192] on button "Save" at bounding box center [205, 193] width 27 height 12
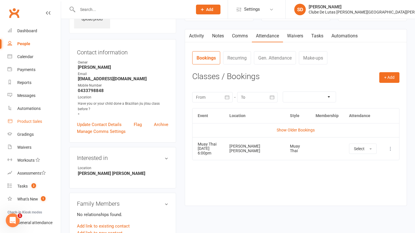
click at [27, 122] on div "Product Sales" at bounding box center [29, 121] width 25 height 5
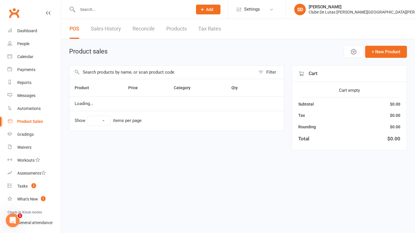
select select "100"
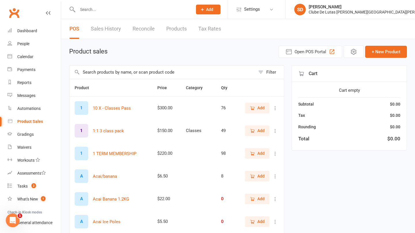
click at [128, 76] on input "text" at bounding box center [162, 72] width 186 height 13
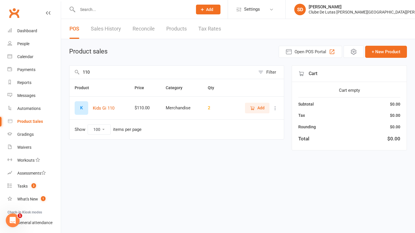
type input "110"
click at [254, 108] on icon "button" at bounding box center [252, 108] width 5 height 5
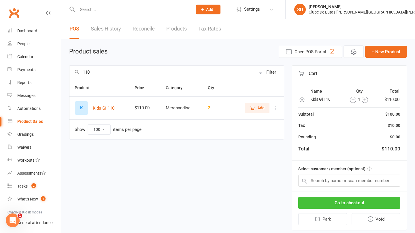
click at [348, 204] on button "Go to checkout" at bounding box center [349, 203] width 102 height 12
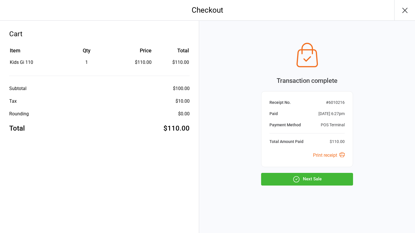
click at [318, 179] on button "Next Sale" at bounding box center [307, 179] width 92 height 13
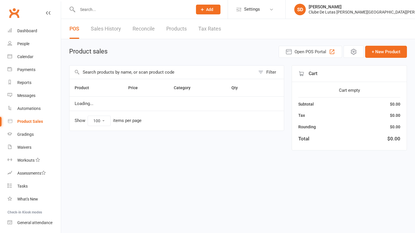
select select "100"
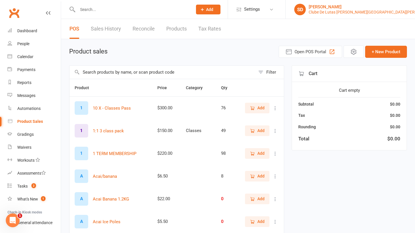
click at [396, 12] on div "Clube De Lutas Rouse Hill" at bounding box center [372, 12] width 128 height 5
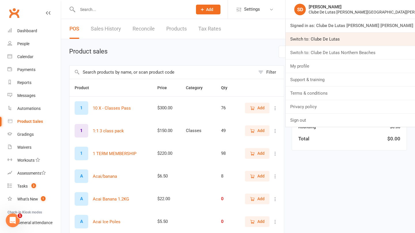
click at [358, 45] on link "Switch to: Clube De Lutas" at bounding box center [349, 39] width 129 height 13
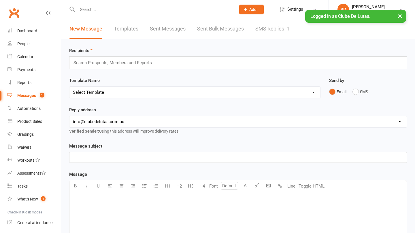
click at [400, 17] on button "×" at bounding box center [399, 16] width 10 height 12
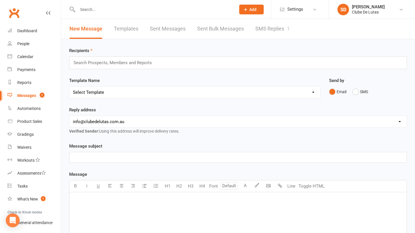
click at [279, 34] on link "SMS Replies 1" at bounding box center [272, 29] width 35 height 20
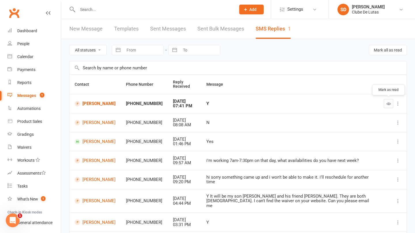
click at [384, 105] on button "button" at bounding box center [387, 103] width 9 height 9
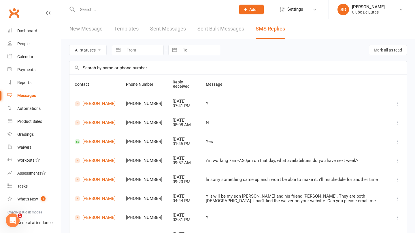
click at [132, 31] on link "Templates" at bounding box center [126, 29] width 24 height 20
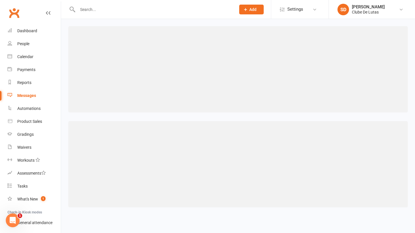
select select "grid"
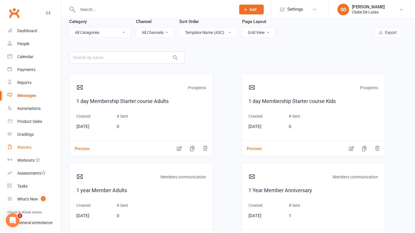
click at [31, 146] on div "Waivers" at bounding box center [24, 147] width 14 height 5
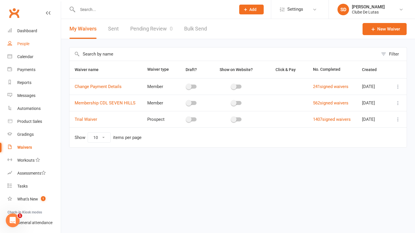
click at [21, 47] on link "People" at bounding box center [33, 43] width 53 height 13
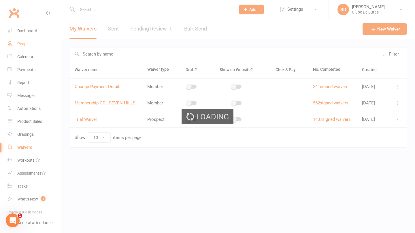
select select "100"
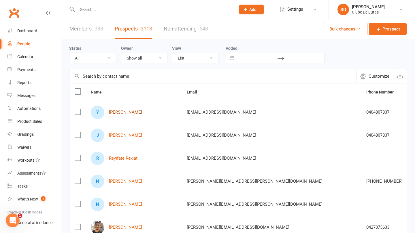
click at [117, 110] on link "Ye Jin Choi" at bounding box center [125, 112] width 33 height 5
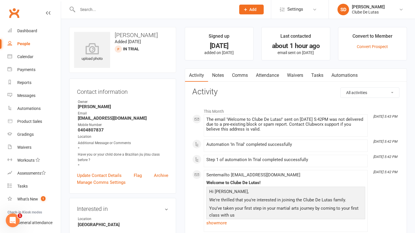
click at [297, 75] on link "Waivers" at bounding box center [295, 75] width 24 height 13
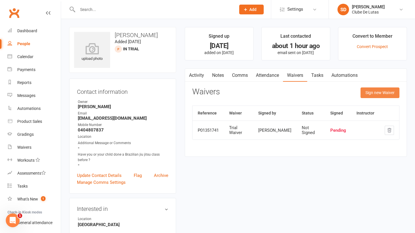
click at [371, 95] on button "Sign new Waiver" at bounding box center [379, 93] width 39 height 10
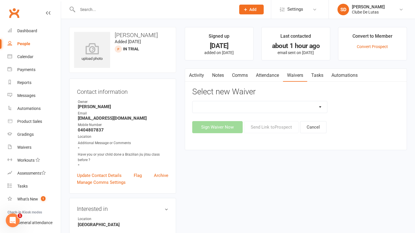
select select "6921"
click at [266, 128] on button "Send Link to Prospect" at bounding box center [271, 127] width 54 height 12
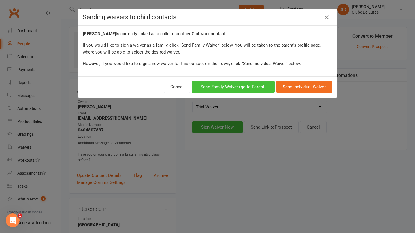
click at [244, 86] on button "Send Family Waiver (go to Parent)" at bounding box center [232, 87] width 83 height 12
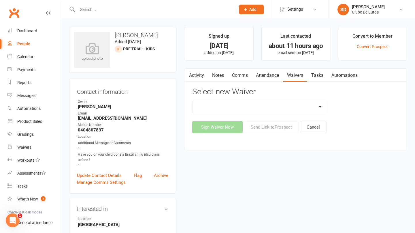
select select "6921"
click at [260, 127] on button "Send Link to Prospect" at bounding box center [271, 127] width 54 height 12
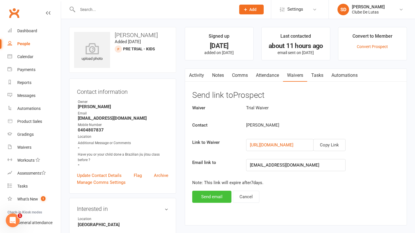
click at [218, 200] on button "Send email" at bounding box center [211, 197] width 39 height 12
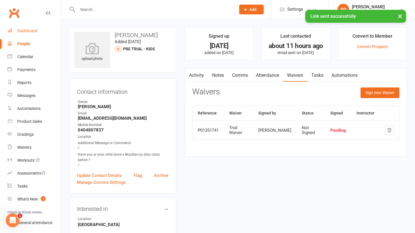
click at [24, 28] on link "Dashboard" at bounding box center [33, 30] width 53 height 13
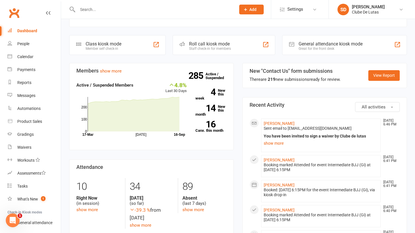
scroll to position [88, 0]
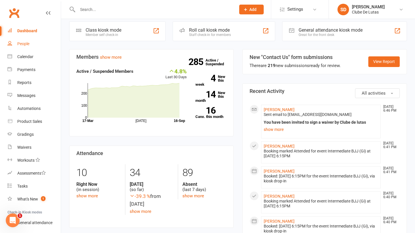
click at [26, 42] on div "People" at bounding box center [23, 43] width 12 height 5
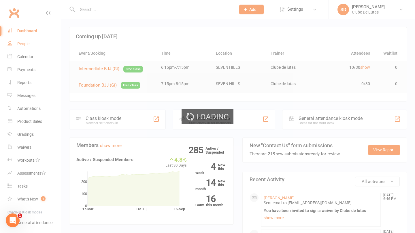
select select "100"
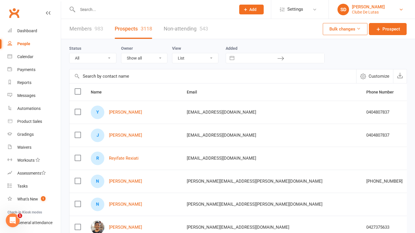
click at [382, 13] on link "SD Siobhan Duffy Clube De Lutas" at bounding box center [371, 10] width 69 height 12
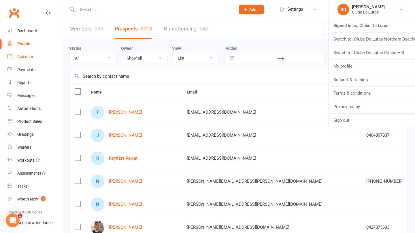
click at [26, 61] on link "Calendar" at bounding box center [33, 56] width 53 height 13
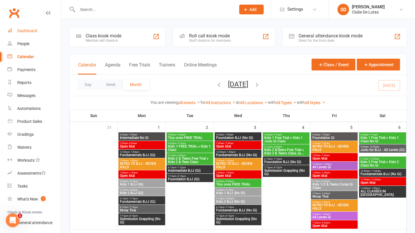
click at [26, 28] on link "Dashboard" at bounding box center [33, 30] width 53 height 13
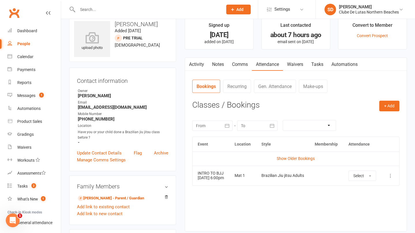
click at [16, 39] on link "People" at bounding box center [33, 43] width 53 height 13
select select "100"
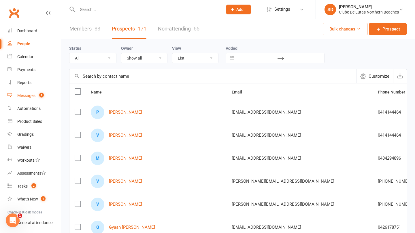
click at [26, 96] on div "Messages" at bounding box center [26, 95] width 18 height 5
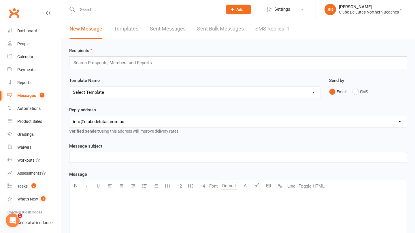
click at [282, 31] on link "SMS Replies 1" at bounding box center [272, 29] width 35 height 20
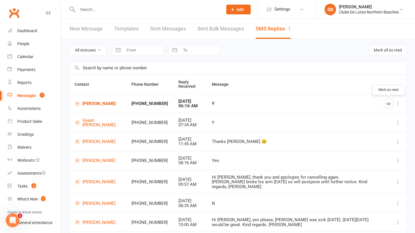
click at [387, 103] on icon "button" at bounding box center [388, 104] width 4 height 4
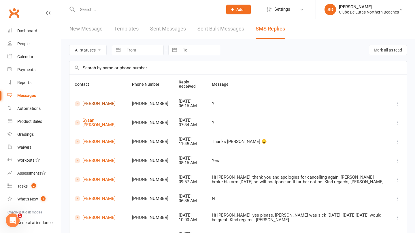
click at [96, 105] on link "[PERSON_NAME]" at bounding box center [98, 103] width 47 height 5
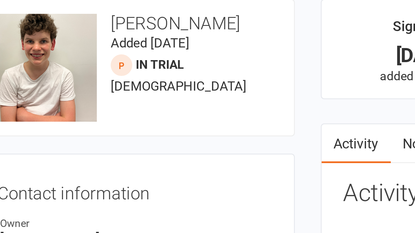
scroll to position [1, 0]
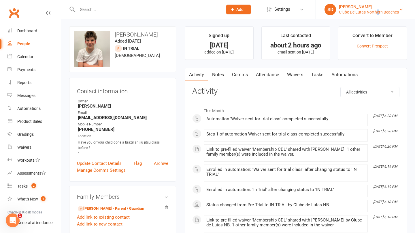
click at [377, 12] on div "Clube De Lutas Northern Beaches" at bounding box center [369, 12] width 60 height 5
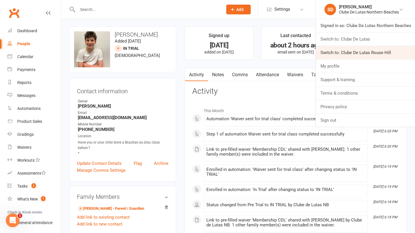
click at [369, 49] on link "Switch to: Clube De Lutas Rouse Hill" at bounding box center [365, 52] width 99 height 13
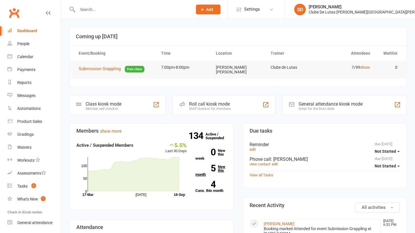
click at [221, 170] on link "5 New this month" at bounding box center [210, 171] width 31 height 12
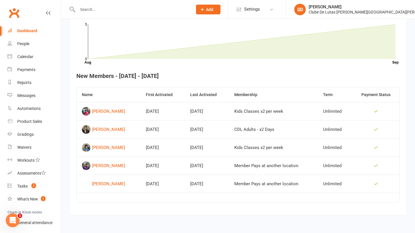
scroll to position [182, 0]
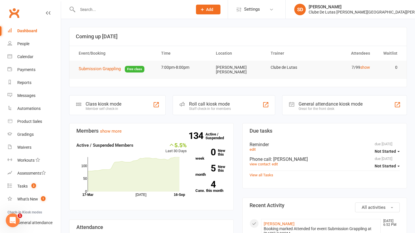
scroll to position [77, 0]
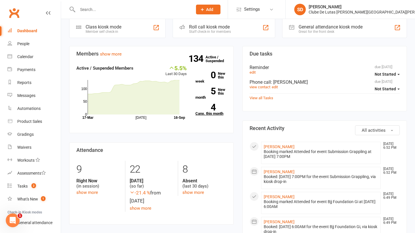
click at [213, 108] on strong "4" at bounding box center [205, 107] width 20 height 9
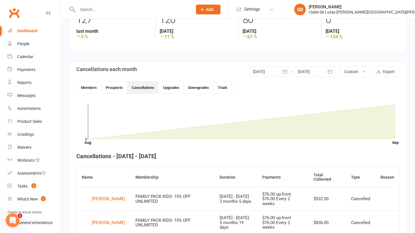
scroll to position [71, 0]
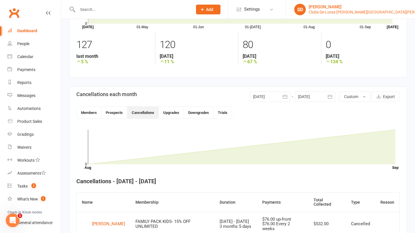
click at [374, 11] on div "Clube De Lutas Rouse Hill" at bounding box center [372, 12] width 128 height 5
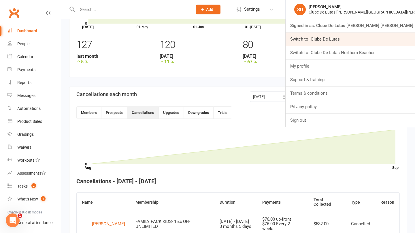
click at [370, 38] on link "Switch to: Clube De Lutas" at bounding box center [349, 39] width 129 height 13
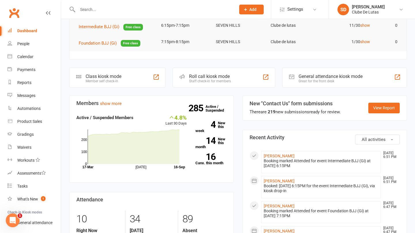
scroll to position [43, 0]
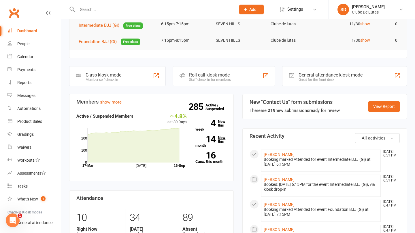
click at [213, 137] on strong "14" at bounding box center [205, 139] width 20 height 9
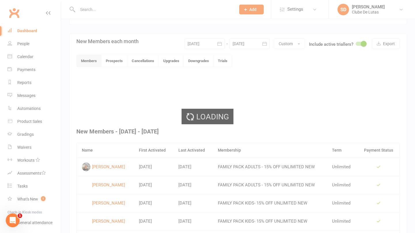
scroll to position [149, 0]
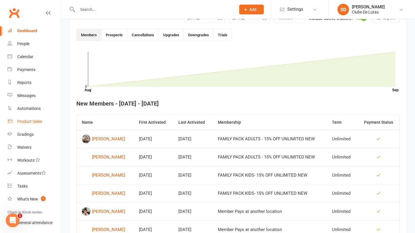
click at [33, 124] on link "Product Sales" at bounding box center [33, 121] width 53 height 13
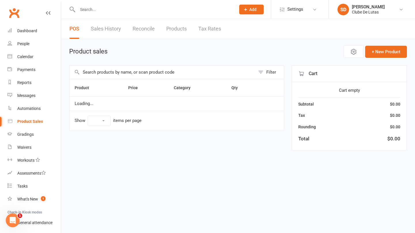
select select "10"
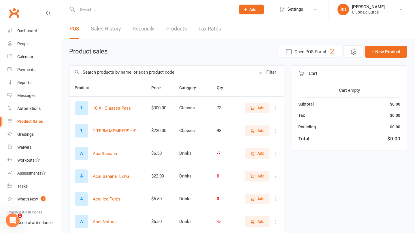
click at [154, 72] on input "text" at bounding box center [162, 72] width 186 height 13
type input "v"
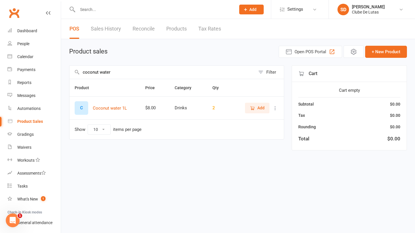
click at [263, 109] on span "Add" at bounding box center [260, 108] width 7 height 6
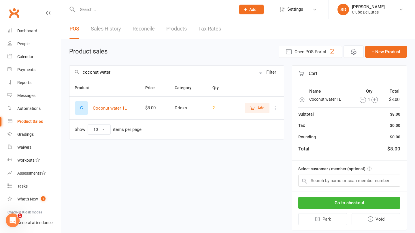
click at [116, 74] on input "coconut water" at bounding box center [162, 72] width 186 height 13
type input "c"
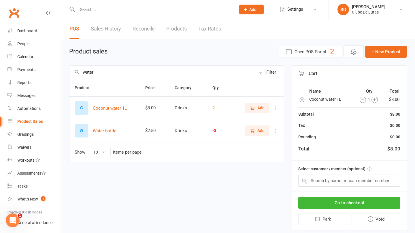
type input "water"
click at [255, 131] on span "Add" at bounding box center [257, 131] width 15 height 6
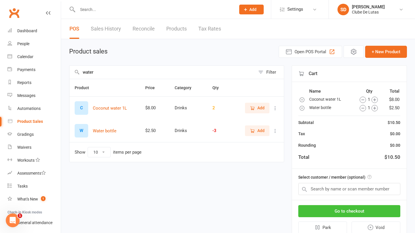
click at [340, 211] on button "Go to checkout" at bounding box center [349, 211] width 102 height 12
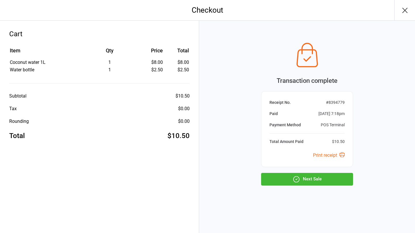
click at [307, 182] on button "Next Sale" at bounding box center [307, 179] width 92 height 13
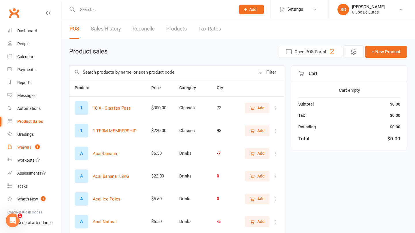
click at [27, 147] on div "Waivers" at bounding box center [24, 147] width 14 height 5
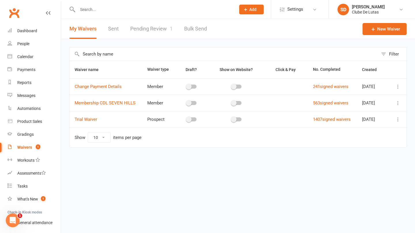
click at [139, 31] on link "Pending Review 1" at bounding box center [151, 29] width 42 height 20
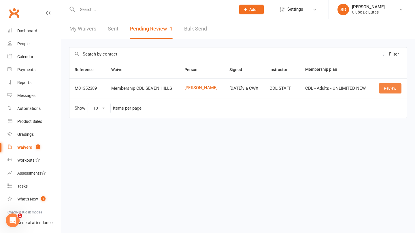
click at [393, 90] on link "Review" at bounding box center [390, 88] width 22 height 10
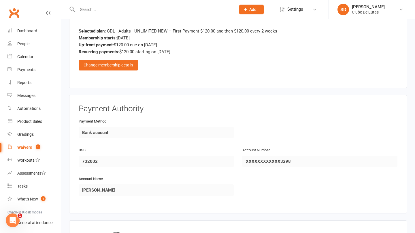
scroll to position [427, 0]
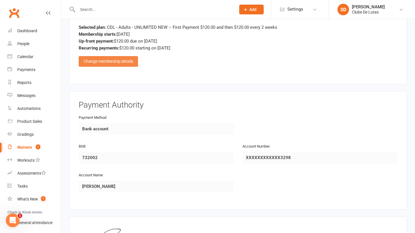
click at [118, 56] on div "Change membership details" at bounding box center [108, 61] width 59 height 10
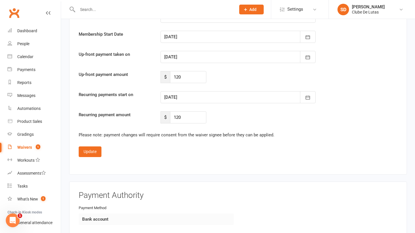
scroll to position [905, 0]
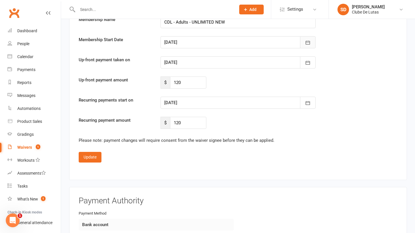
click at [308, 40] on icon "button" at bounding box center [308, 43] width 6 height 6
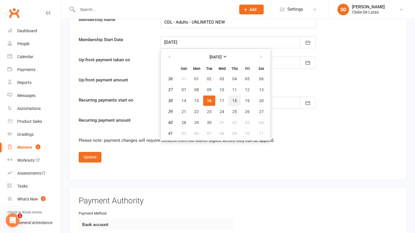
click at [233, 98] on span "18" at bounding box center [234, 100] width 5 height 5
type input "18 Sep 2025"
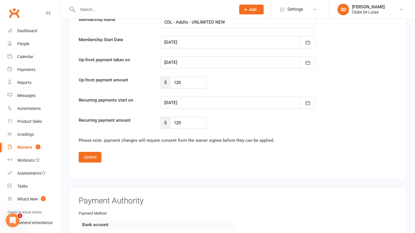
type input "18 Sep 2025"
type input "02 Oct 2025"
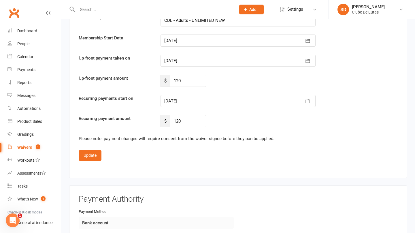
scroll to position [908, 0]
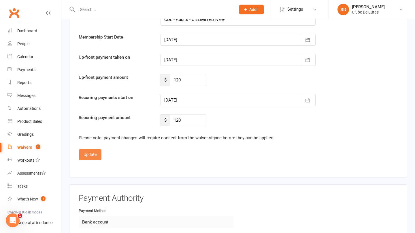
click at [94, 149] on button "Update" at bounding box center [90, 154] width 23 height 10
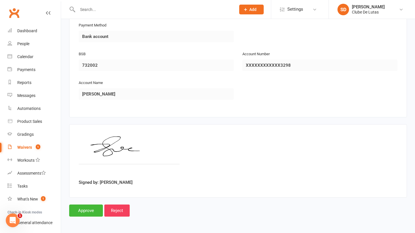
scroll to position [514, 0]
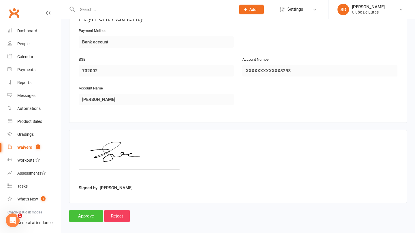
click at [88, 210] on input "Approve" at bounding box center [86, 216] width 34 height 12
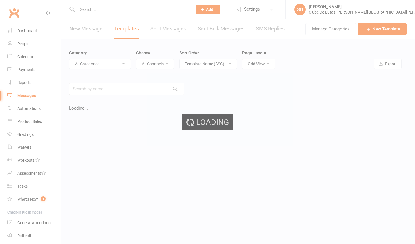
select select "grid"
